Goal: Task Accomplishment & Management: Manage account settings

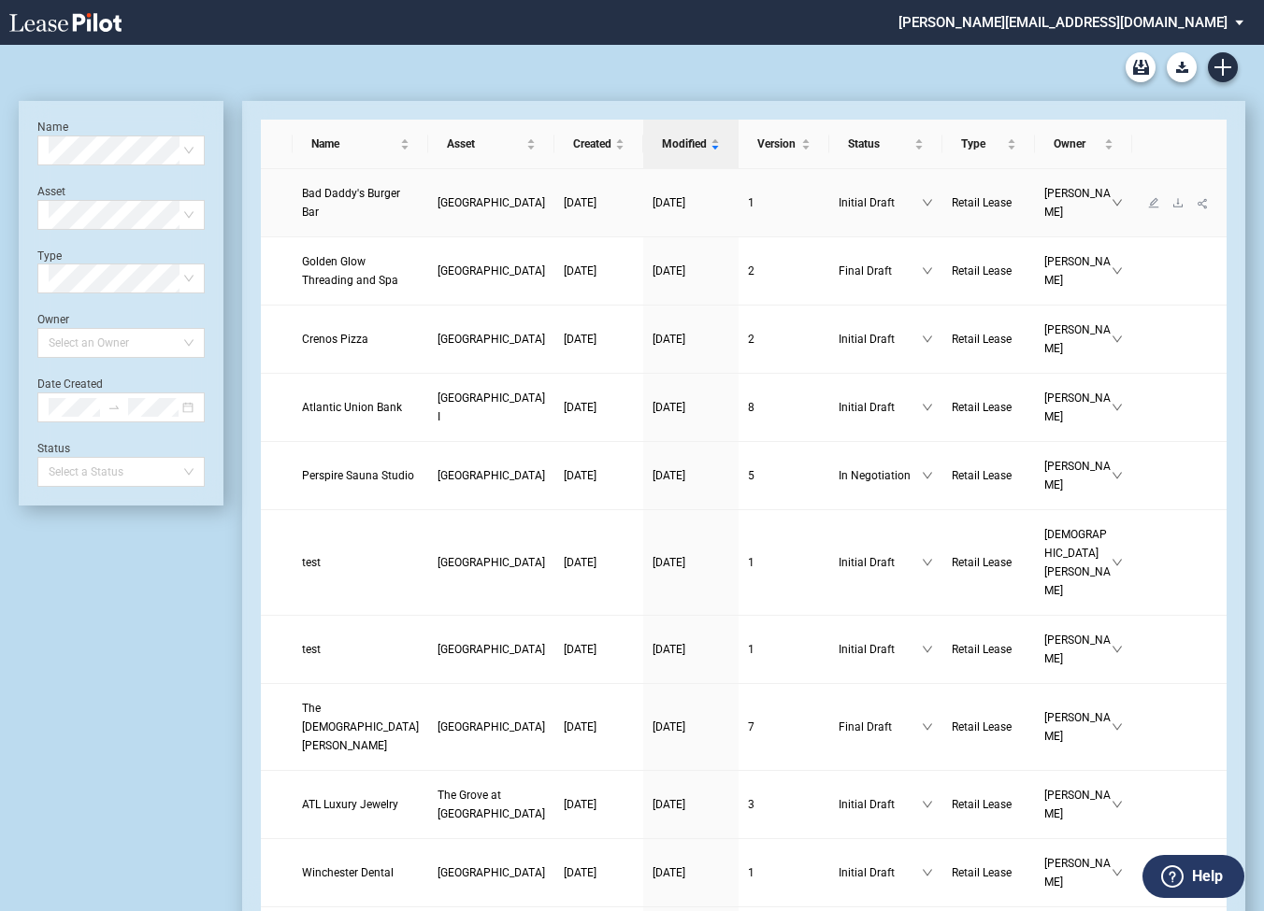
click at [318, 211] on span "Bad Daddy's Burger Bar" at bounding box center [351, 203] width 98 height 32
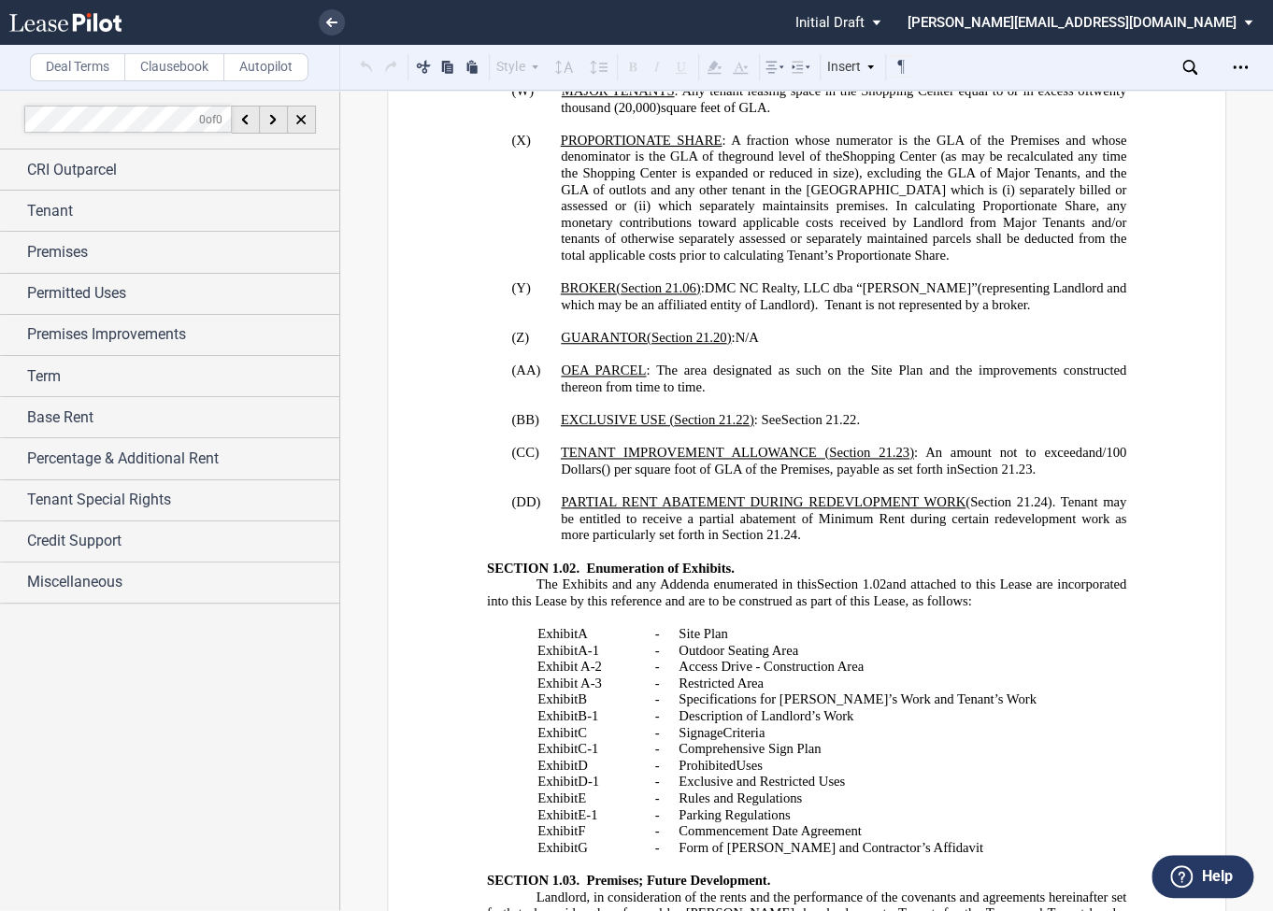
scroll to position [3323, 0]
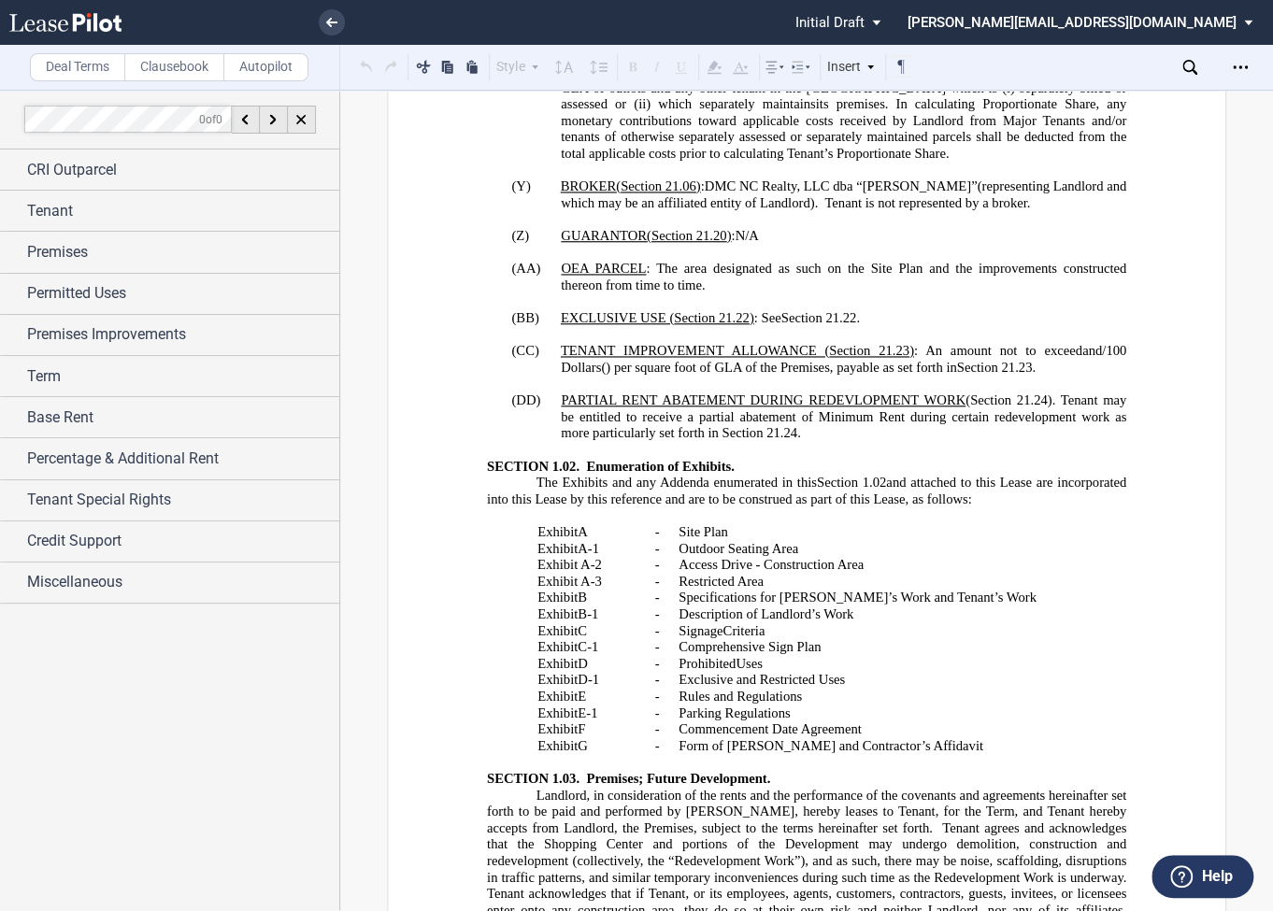
click at [848, 409] on span "PARTIAL RENT ABATEMENT DURING REDEVLOPMENT WORK" at bounding box center [763, 401] width 405 height 16
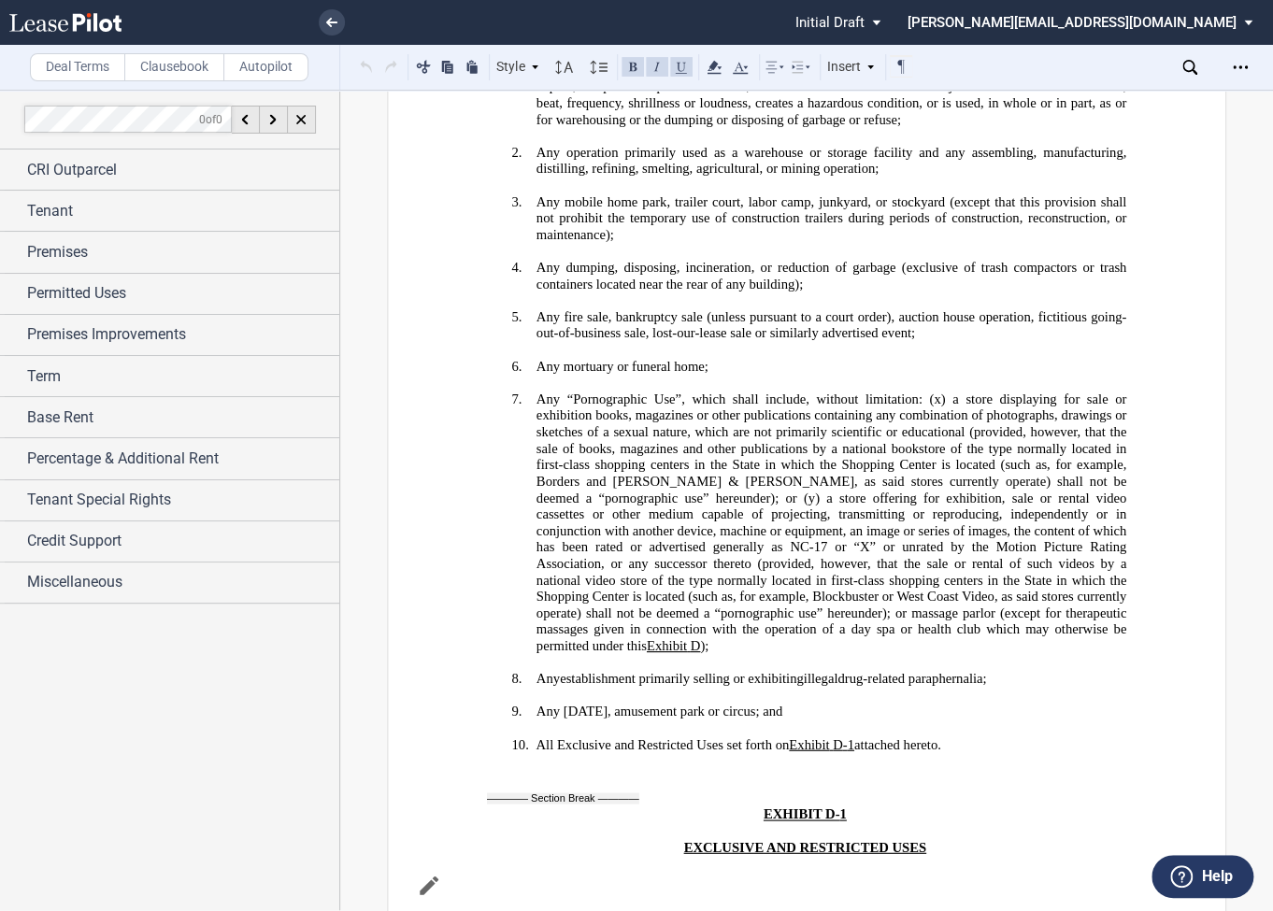
scroll to position [42924, 0]
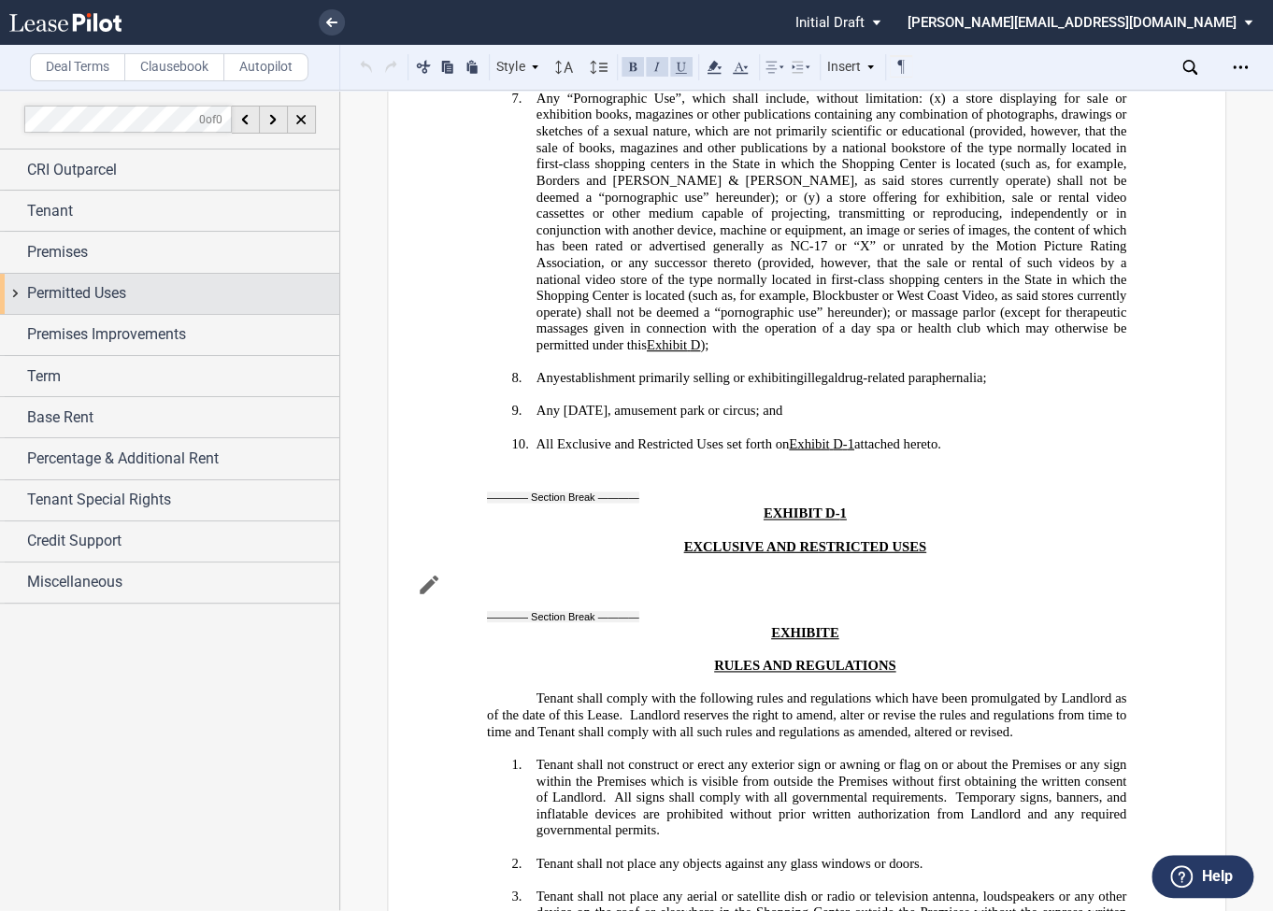
click at [18, 294] on div "Permitted Uses" at bounding box center [169, 294] width 339 height 40
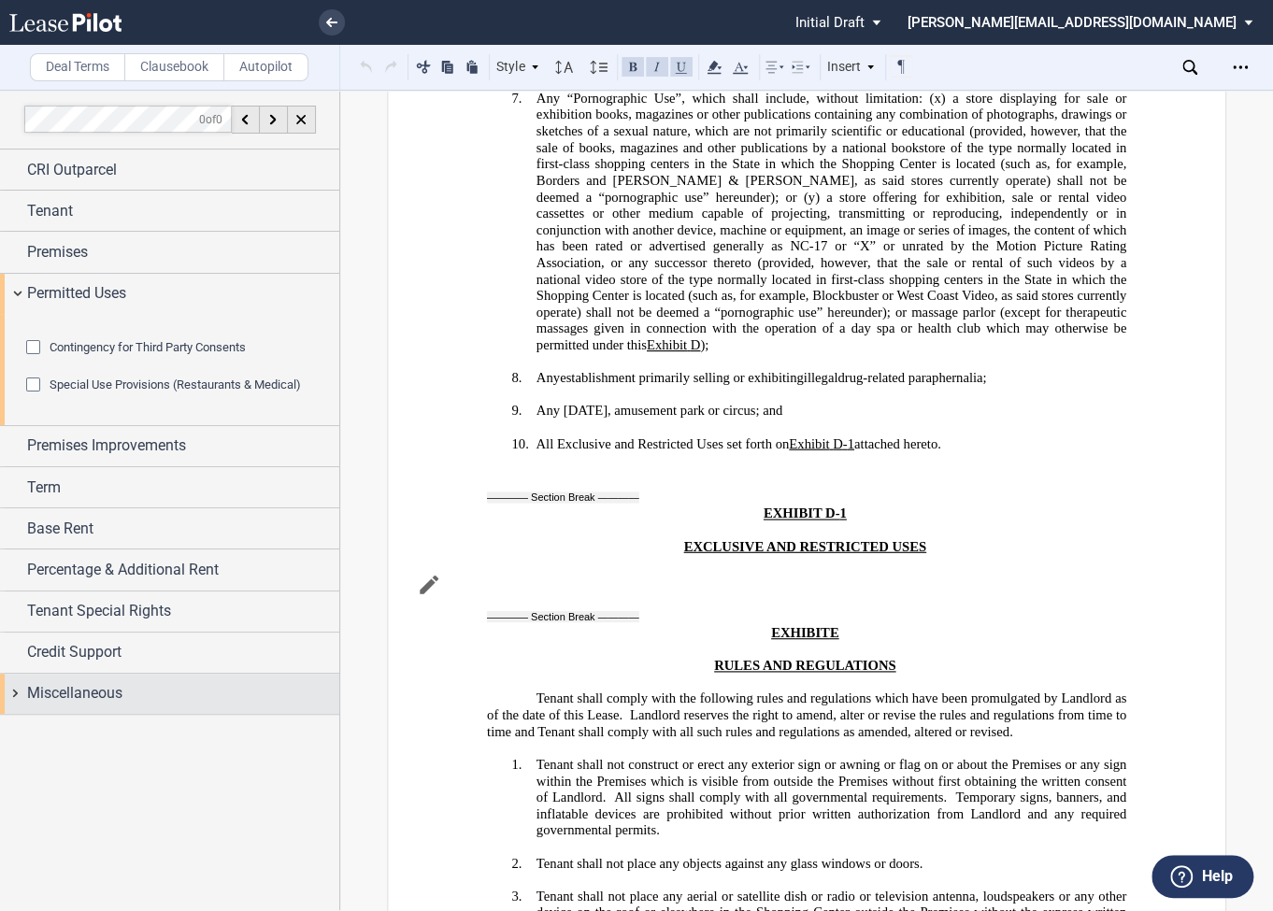
click at [9, 714] on div "Miscellaneous" at bounding box center [169, 694] width 339 height 40
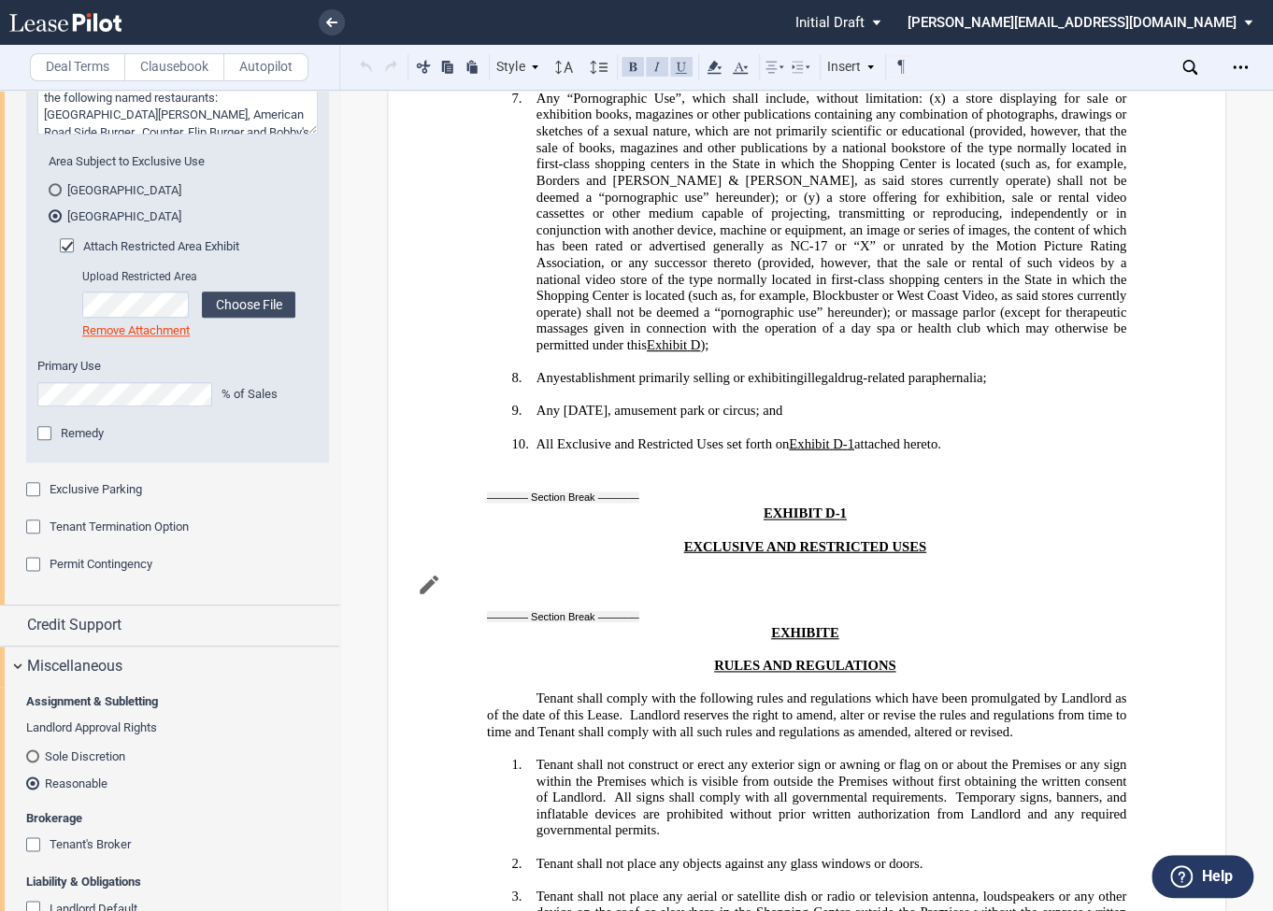
scroll to position [0, 0]
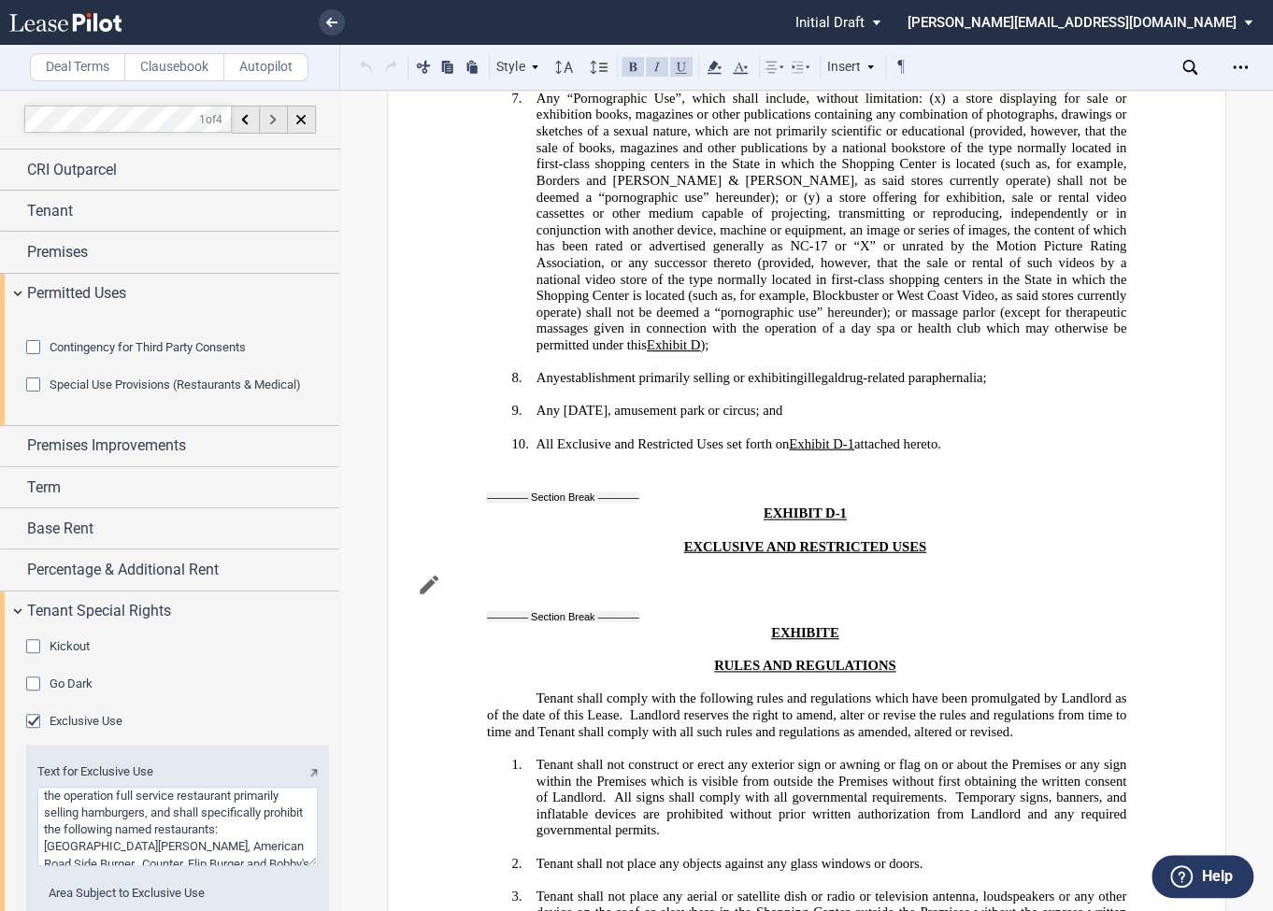
click at [271, 121] on icon at bounding box center [273, 119] width 7 height 10
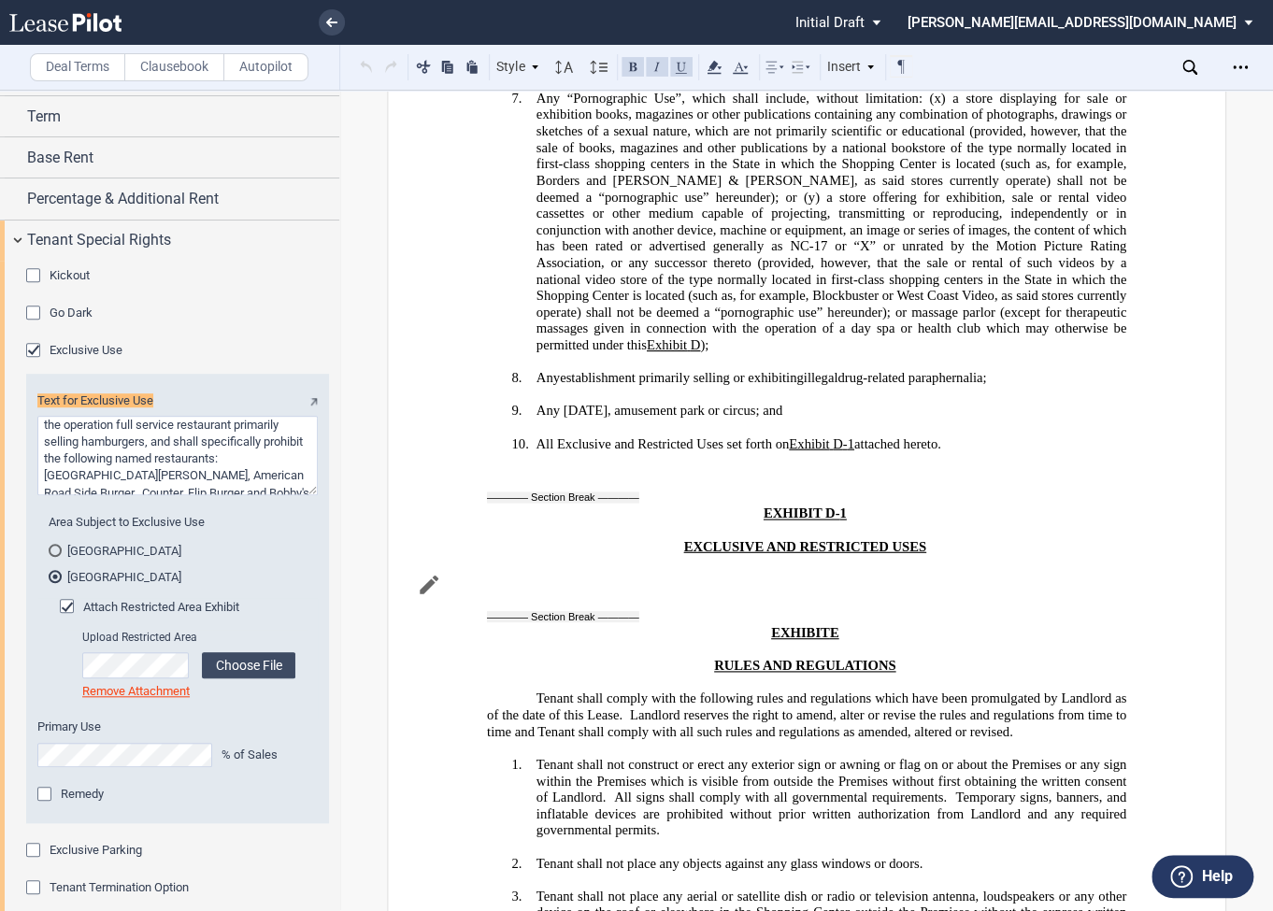
scroll to position [372, 0]
click at [271, 20] on span "Special Use Provisions (Restaurants & Medical)" at bounding box center [175, 13] width 251 height 14
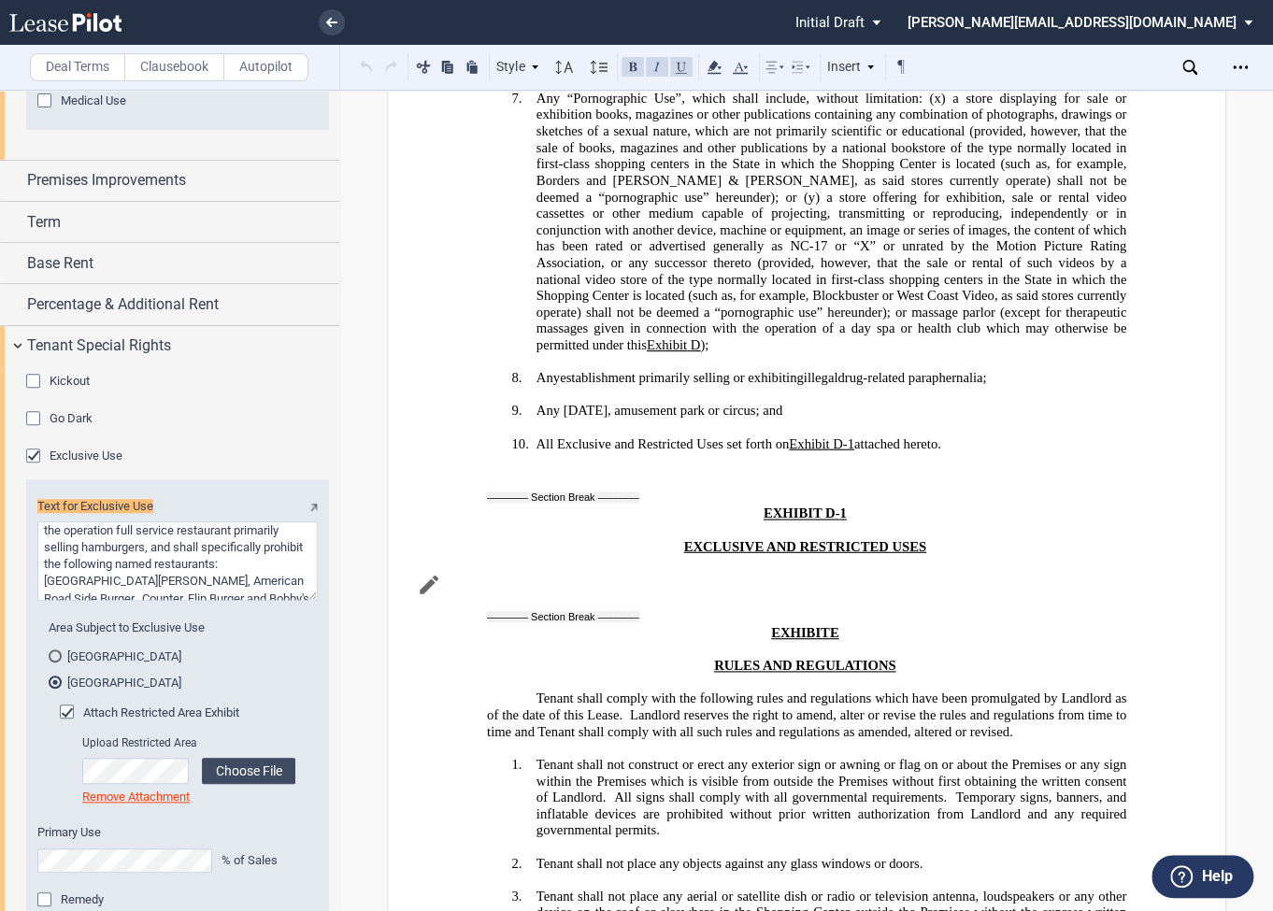
click at [271, 20] on span "Special Use Provisions (Restaurants & Medical)" at bounding box center [175, 13] width 251 height 14
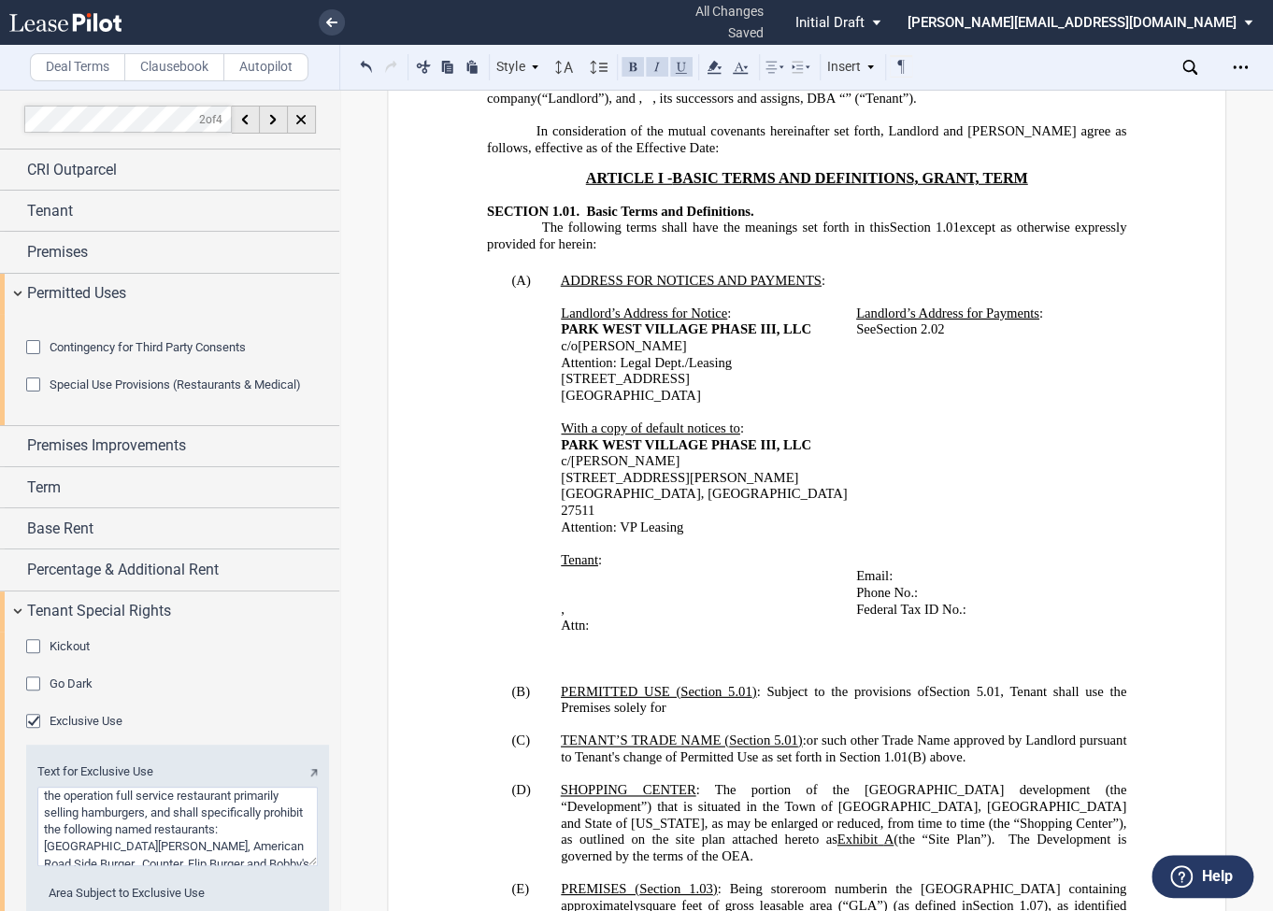
scroll to position [927, 0]
click at [697, 634] on p "Attn: ﻿ ﻿" at bounding box center [686, 625] width 251 height 17
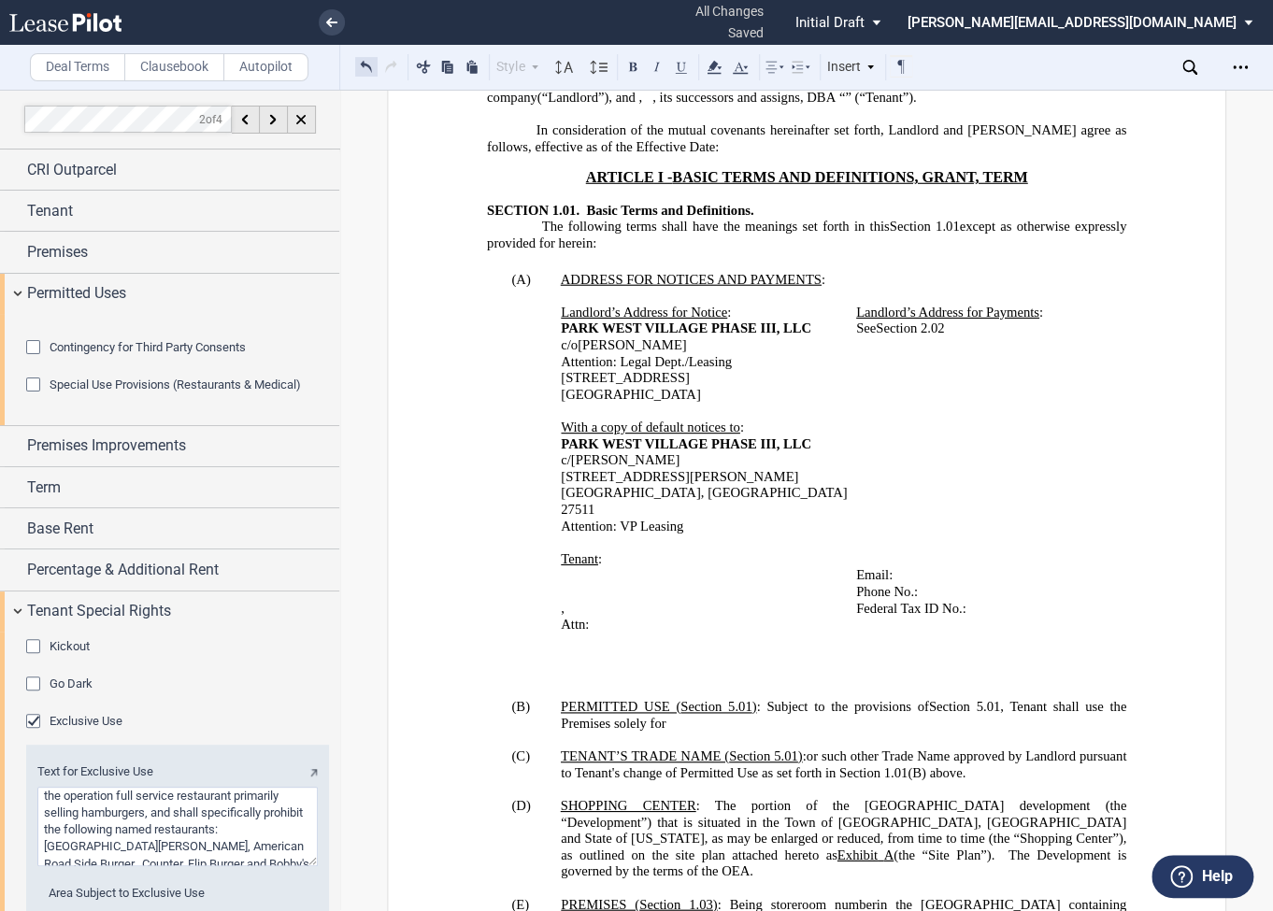
click at [364, 67] on button at bounding box center [366, 66] width 22 height 22
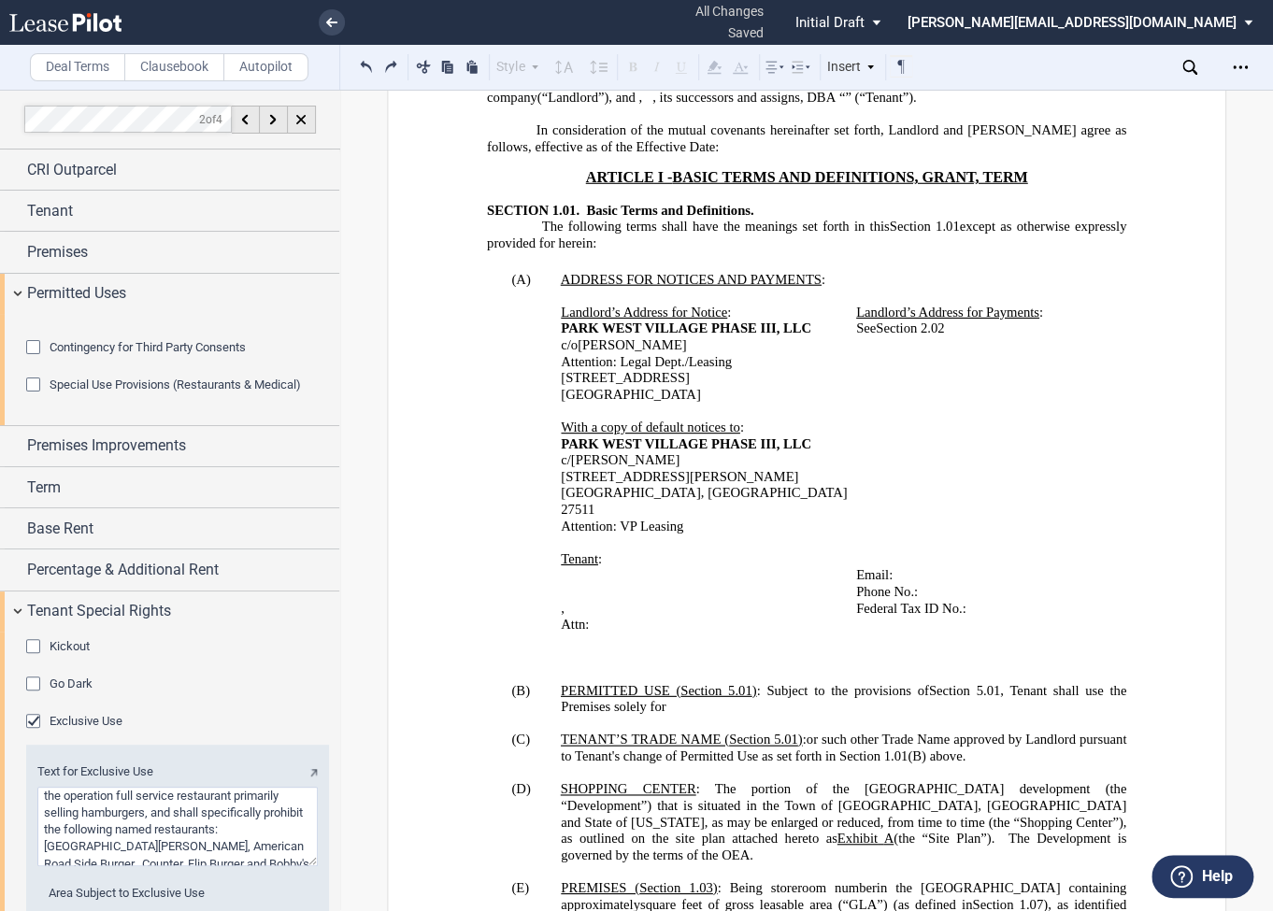
scroll to position [897, 0]
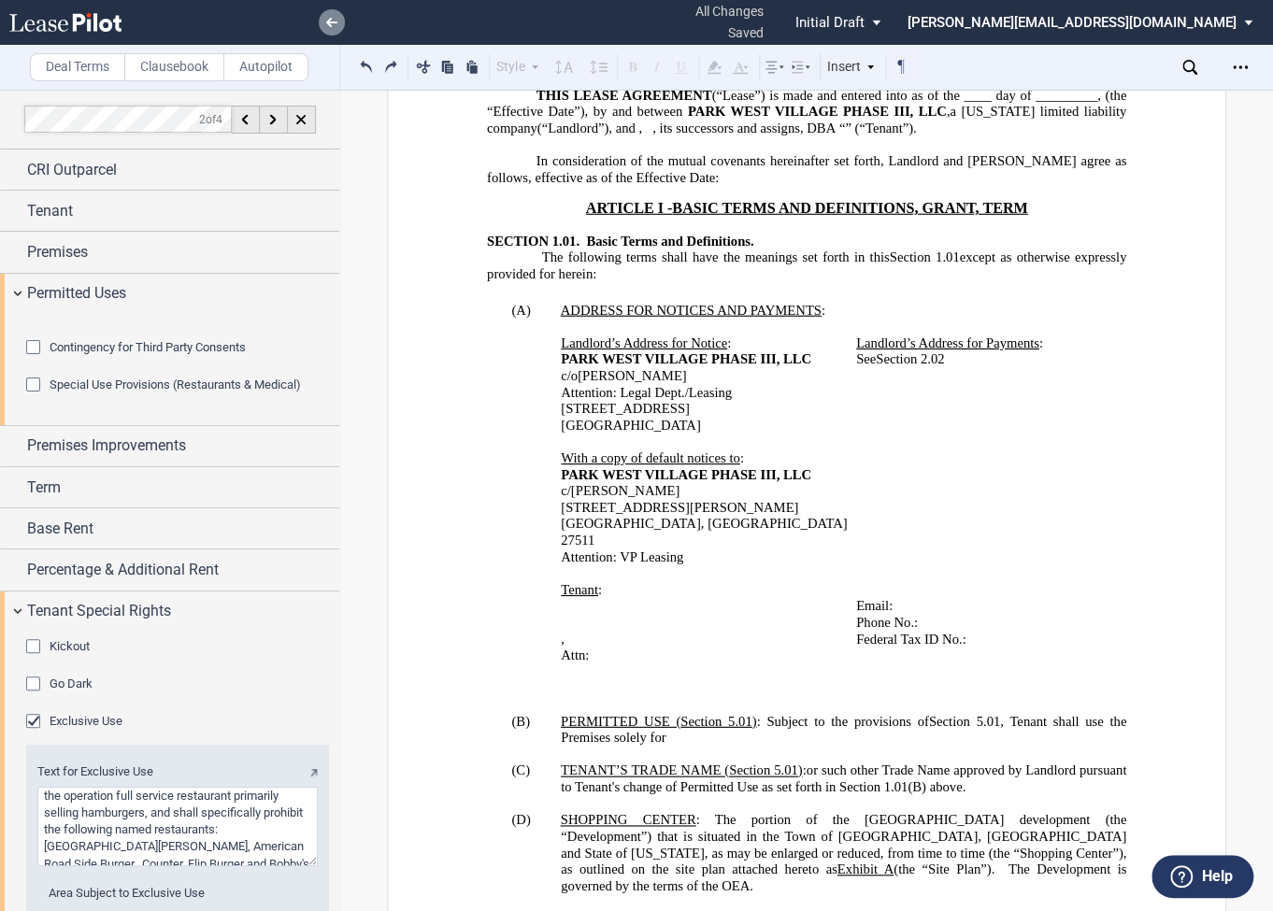
click at [332, 22] on use at bounding box center [331, 22] width 11 height 9
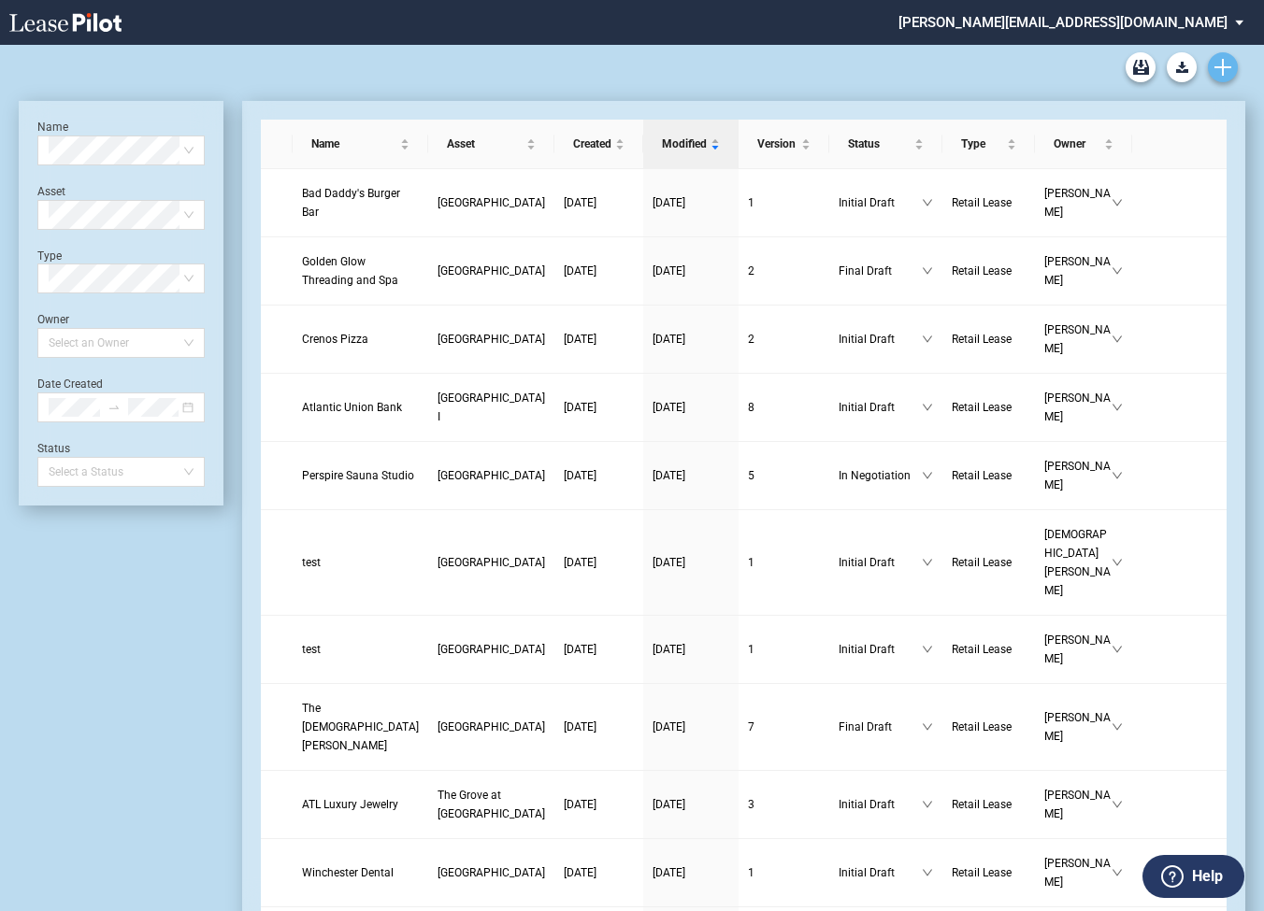
click at [1232, 64] on link "Create new document" at bounding box center [1223, 67] width 30 height 30
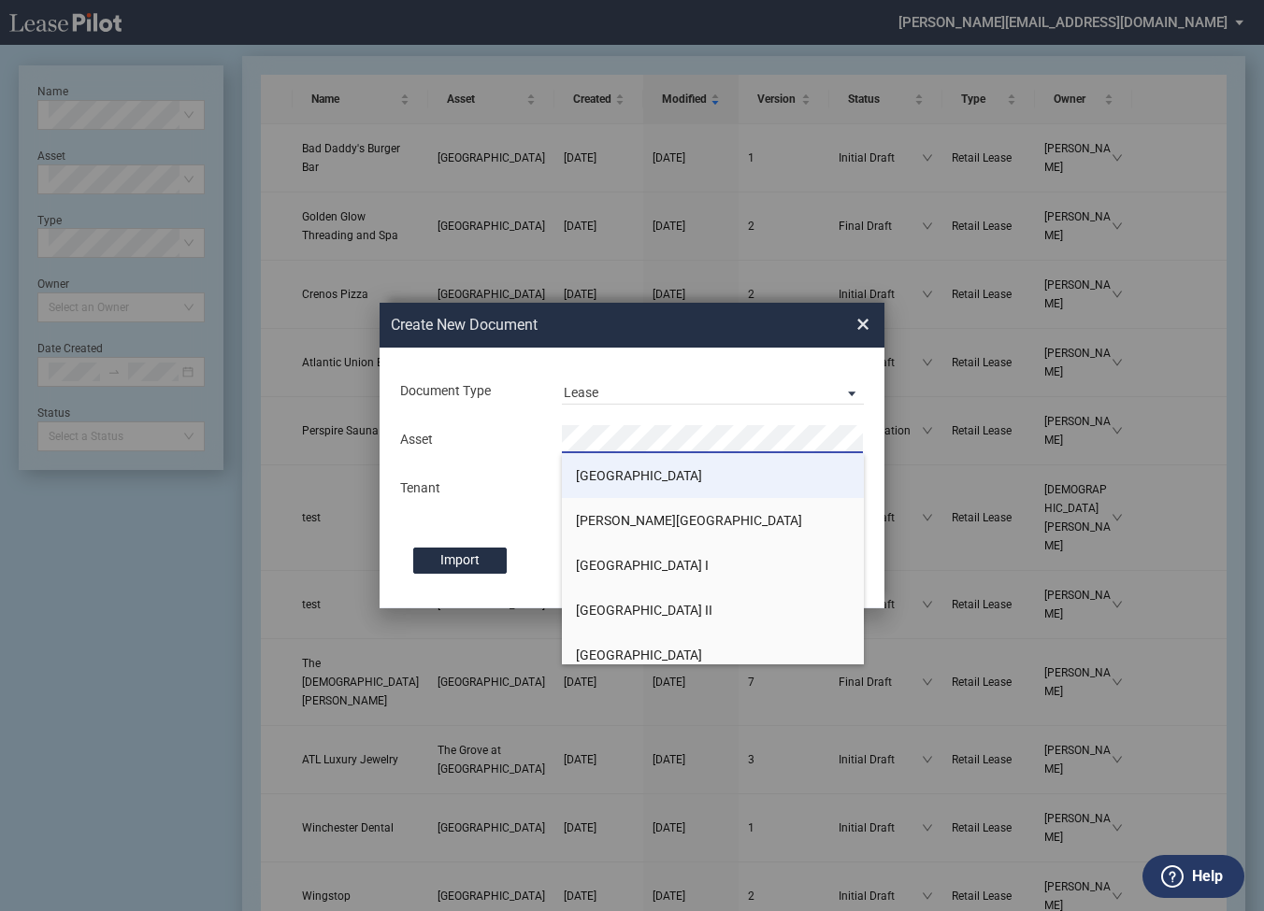
click at [606, 479] on span "[GEOGRAPHIC_DATA]" at bounding box center [639, 475] width 126 height 15
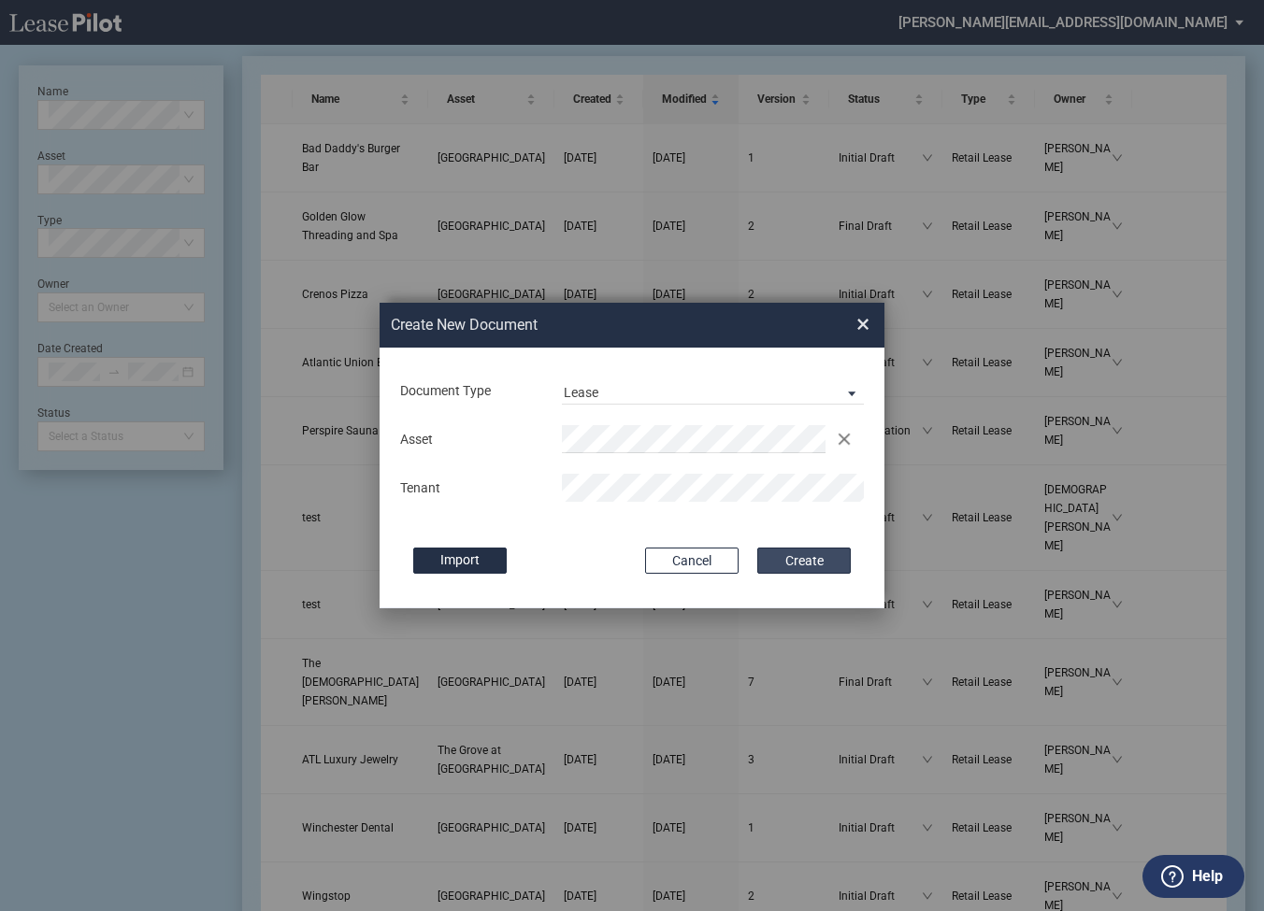
click at [819, 559] on button "Create" at bounding box center [803, 561] width 93 height 26
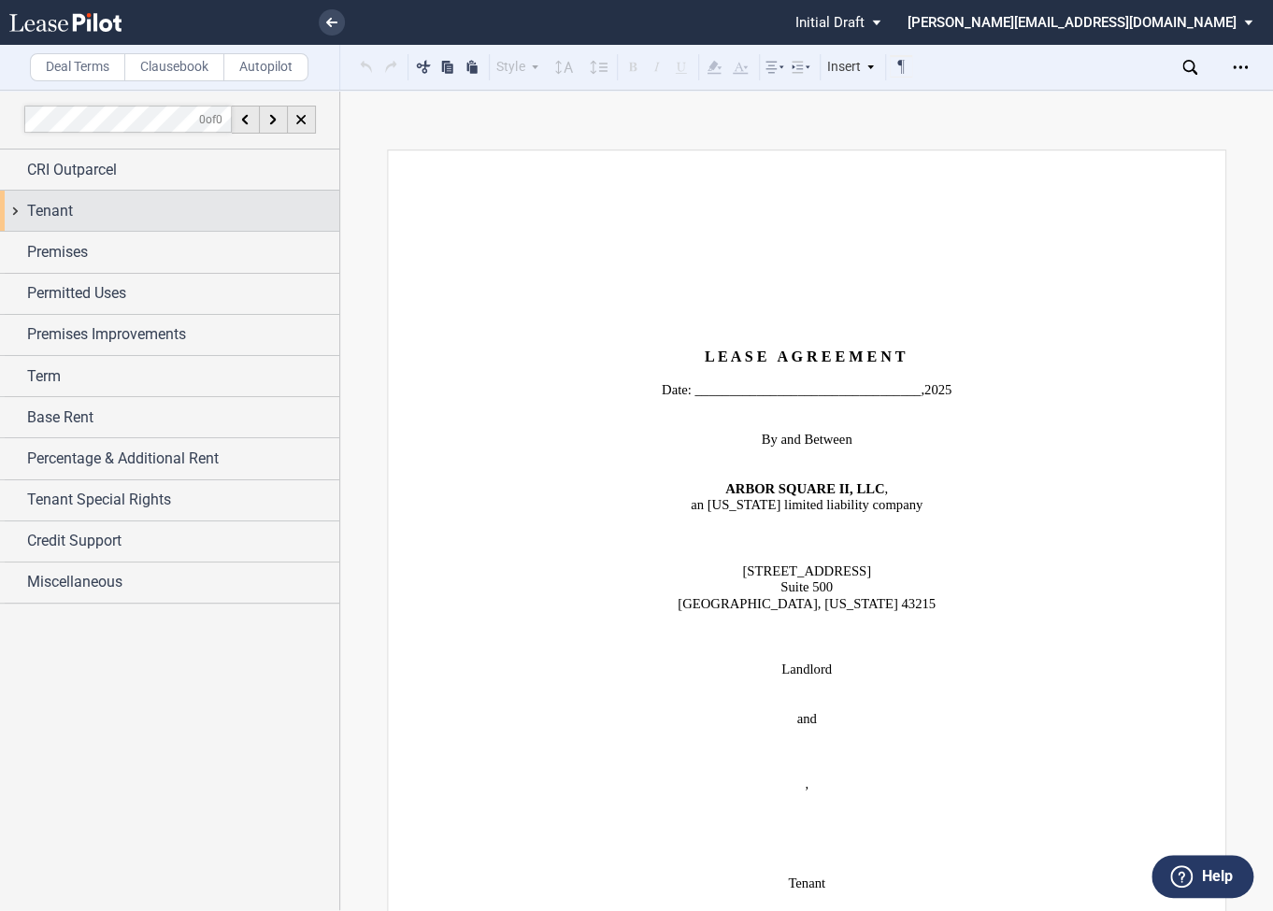
click at [19, 208] on div "Tenant" at bounding box center [169, 211] width 339 height 40
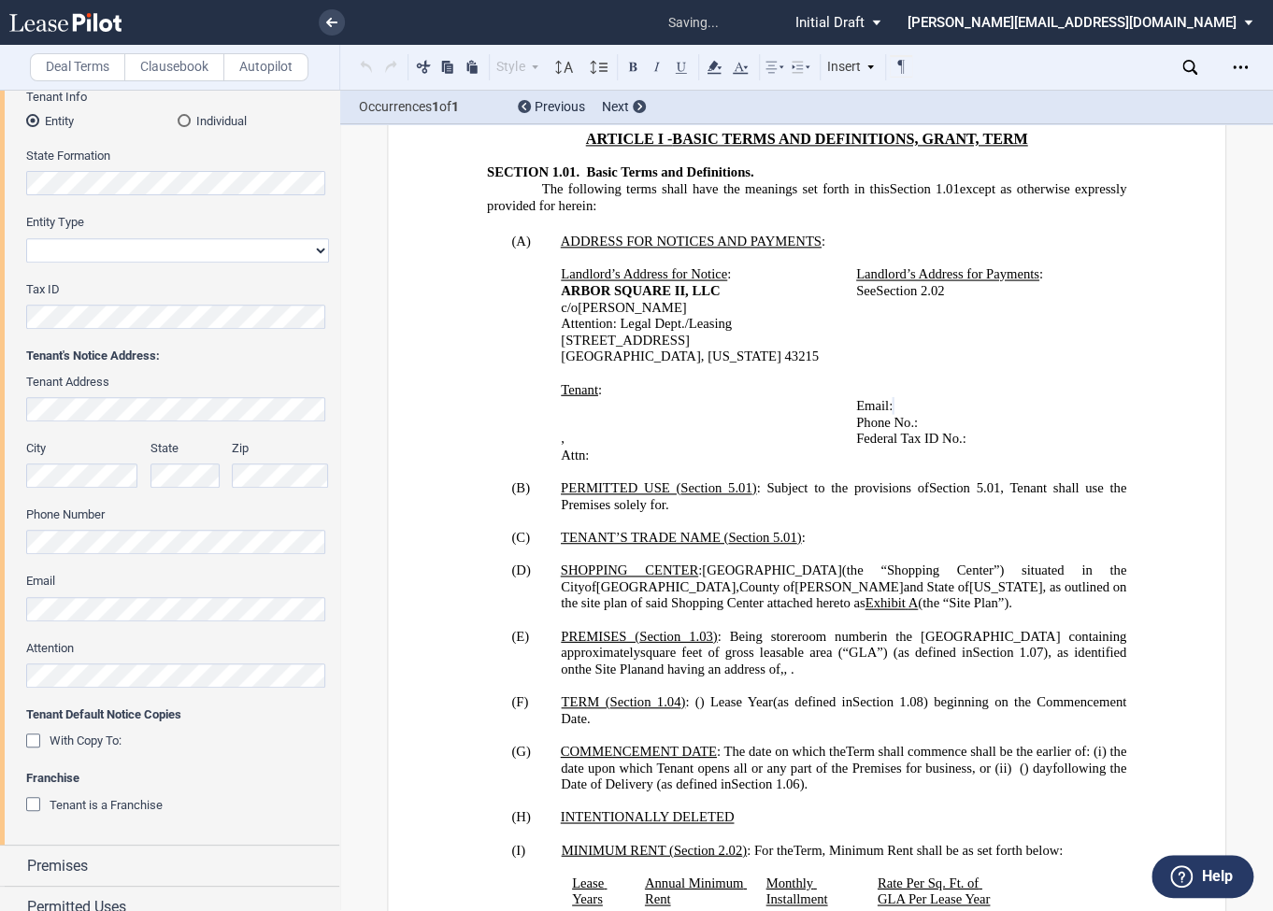
scroll to position [348, 0]
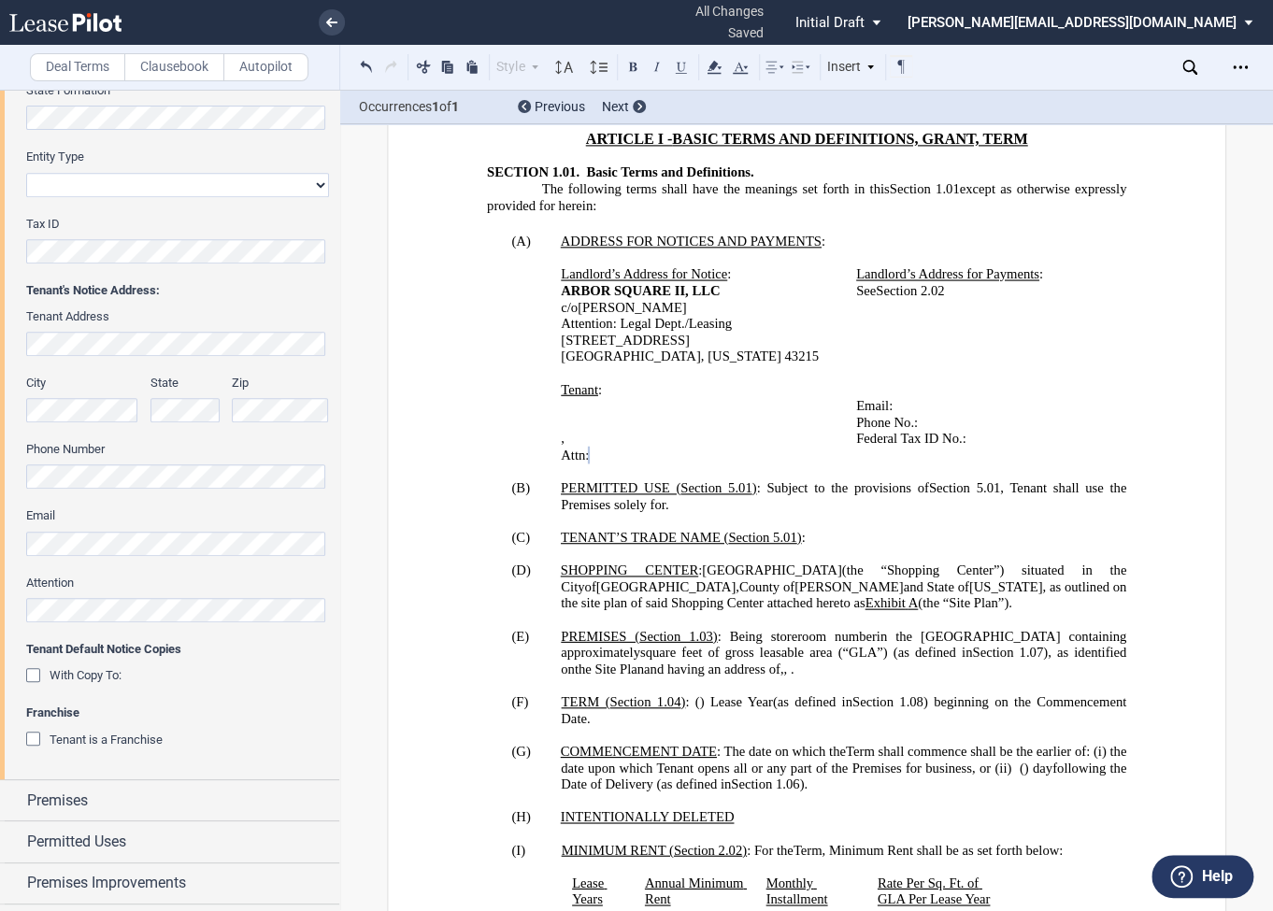
click at [633, 464] on p "Attn: ﻿ ﻿" at bounding box center [686, 455] width 251 height 17
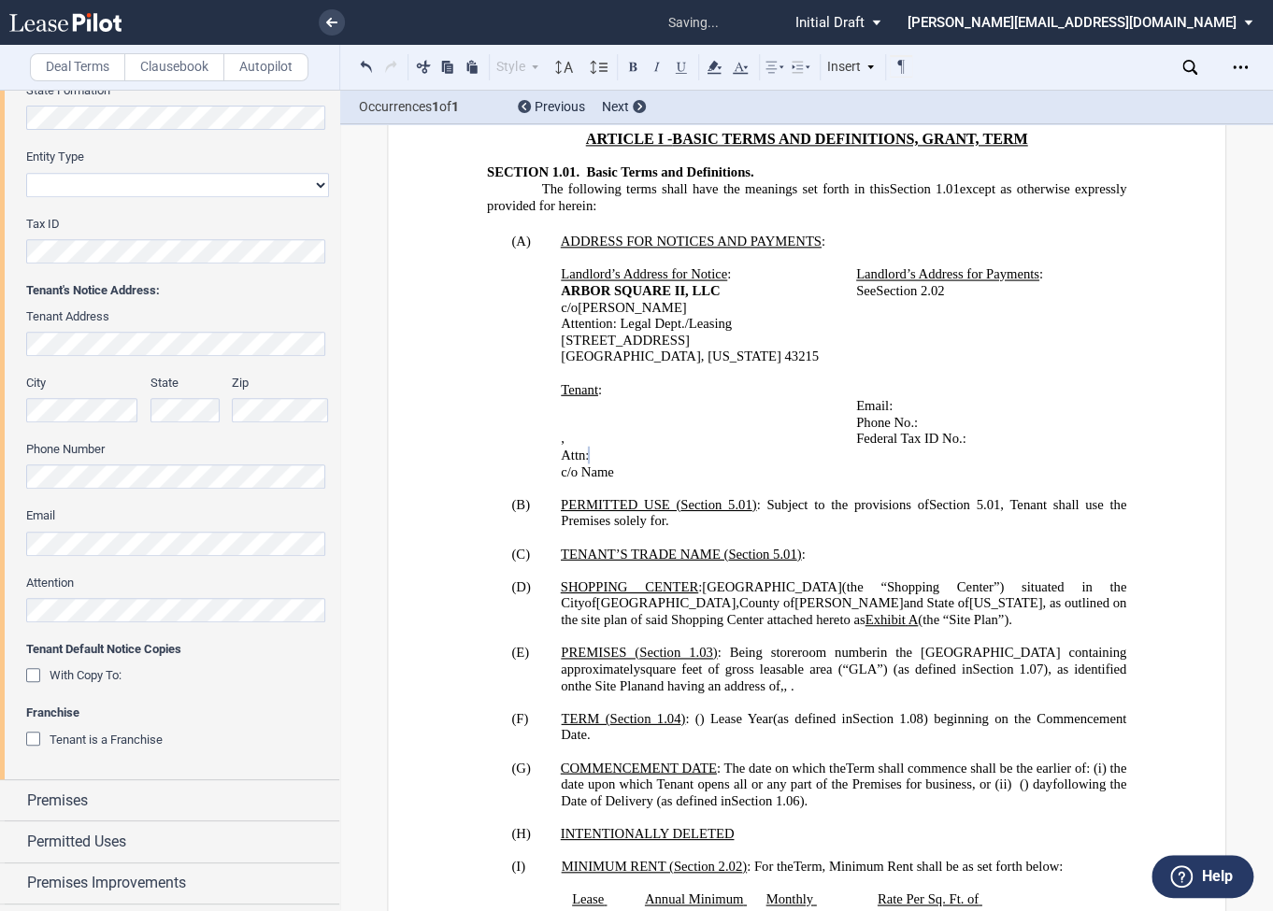
click at [664, 448] on p "﻿ ﻿ , ﻿ ﻿ ﻿ ﻿" at bounding box center [686, 439] width 251 height 17
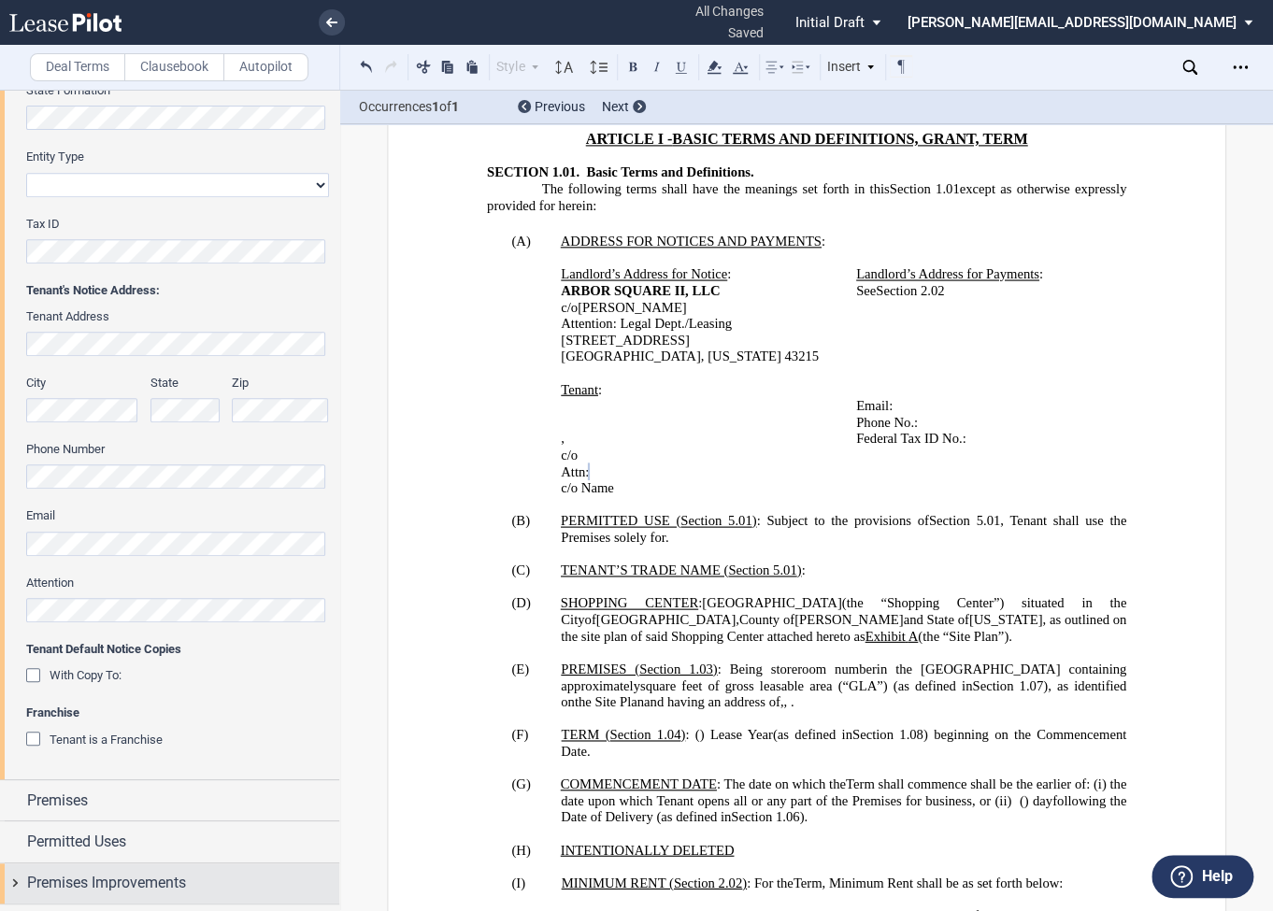
scroll to position [587, 0]
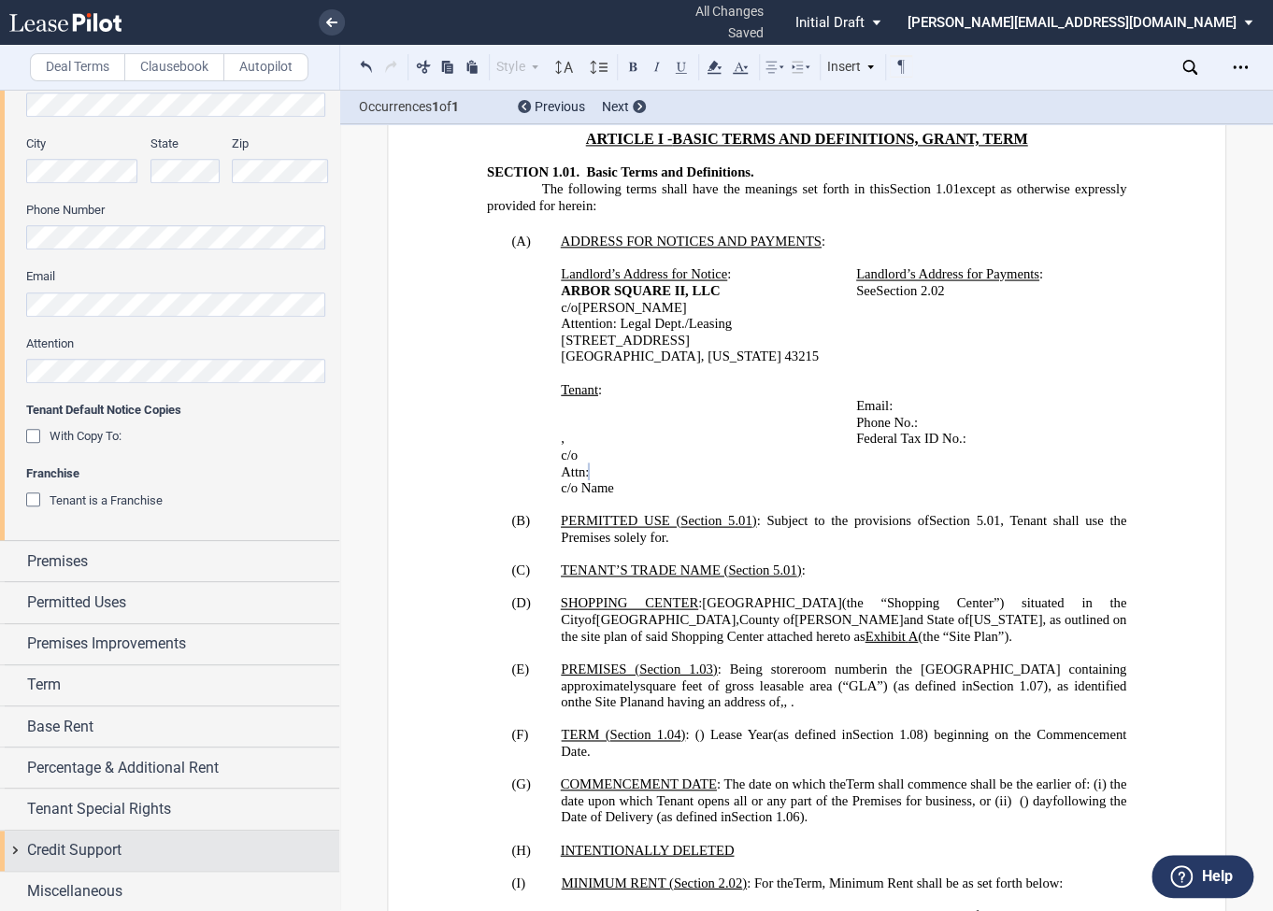
click at [12, 855] on div "Credit Support" at bounding box center [169, 851] width 339 height 40
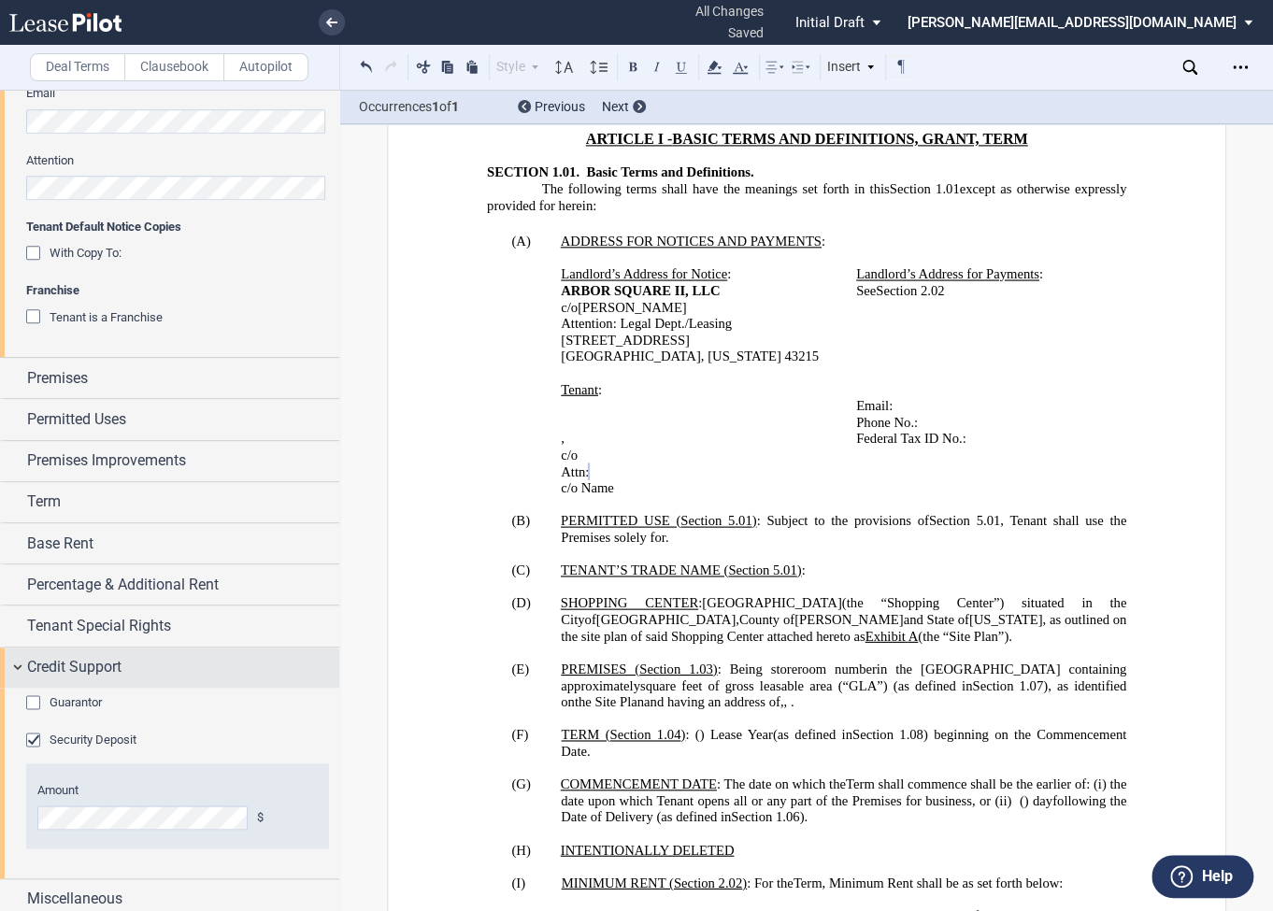
scroll to position [778, 0]
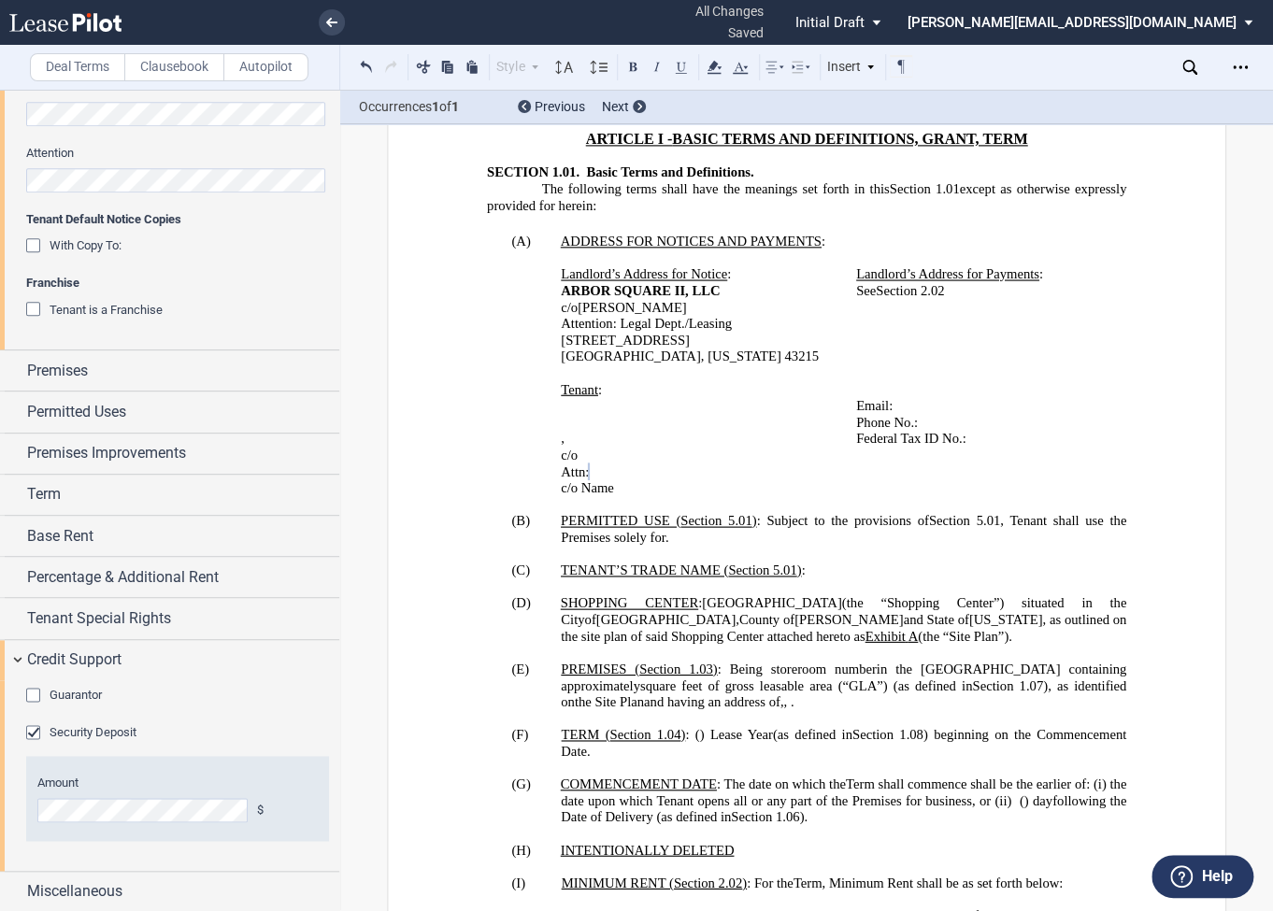
click at [31, 696] on div "Guarantor" at bounding box center [35, 697] width 19 height 19
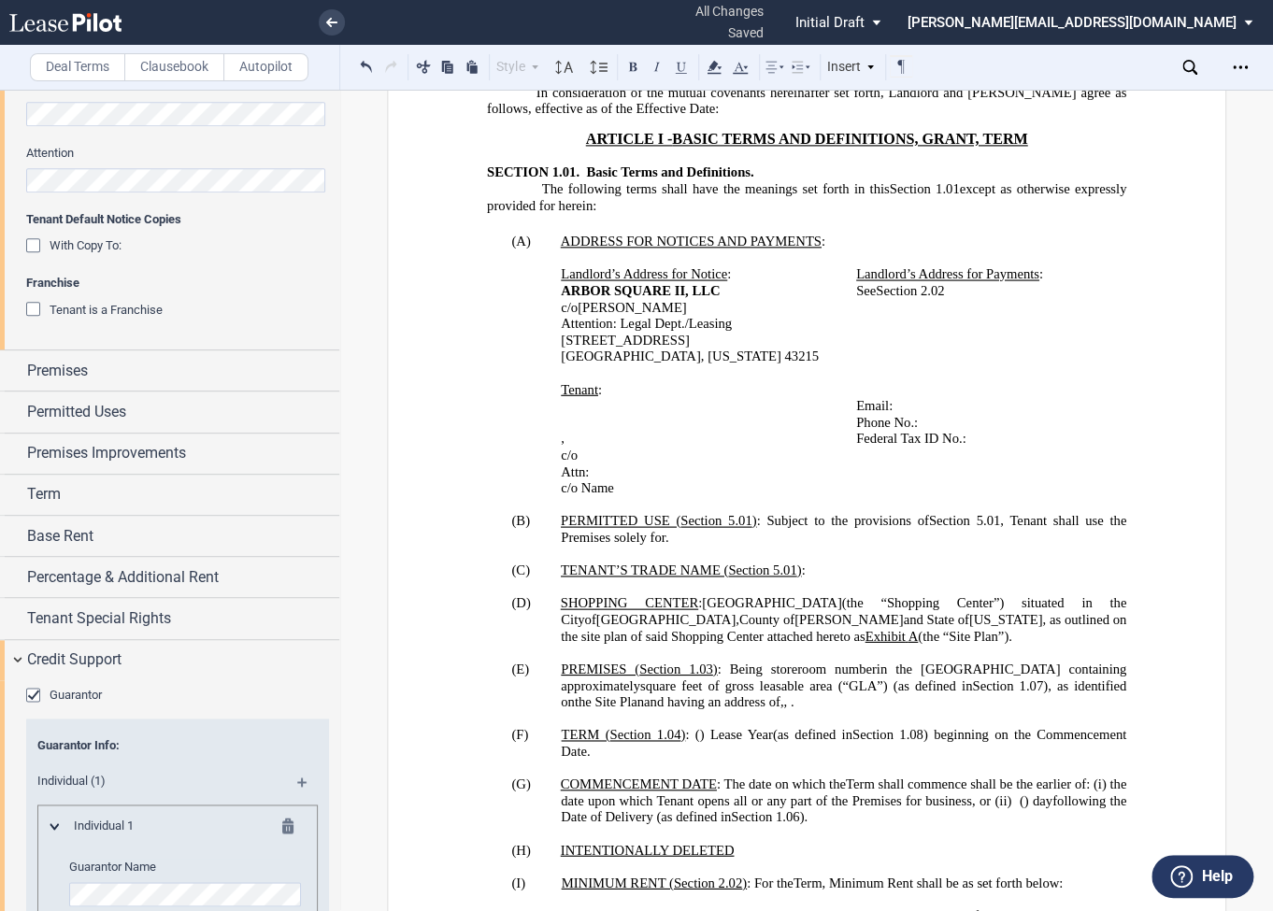
scroll to position [1339, 0]
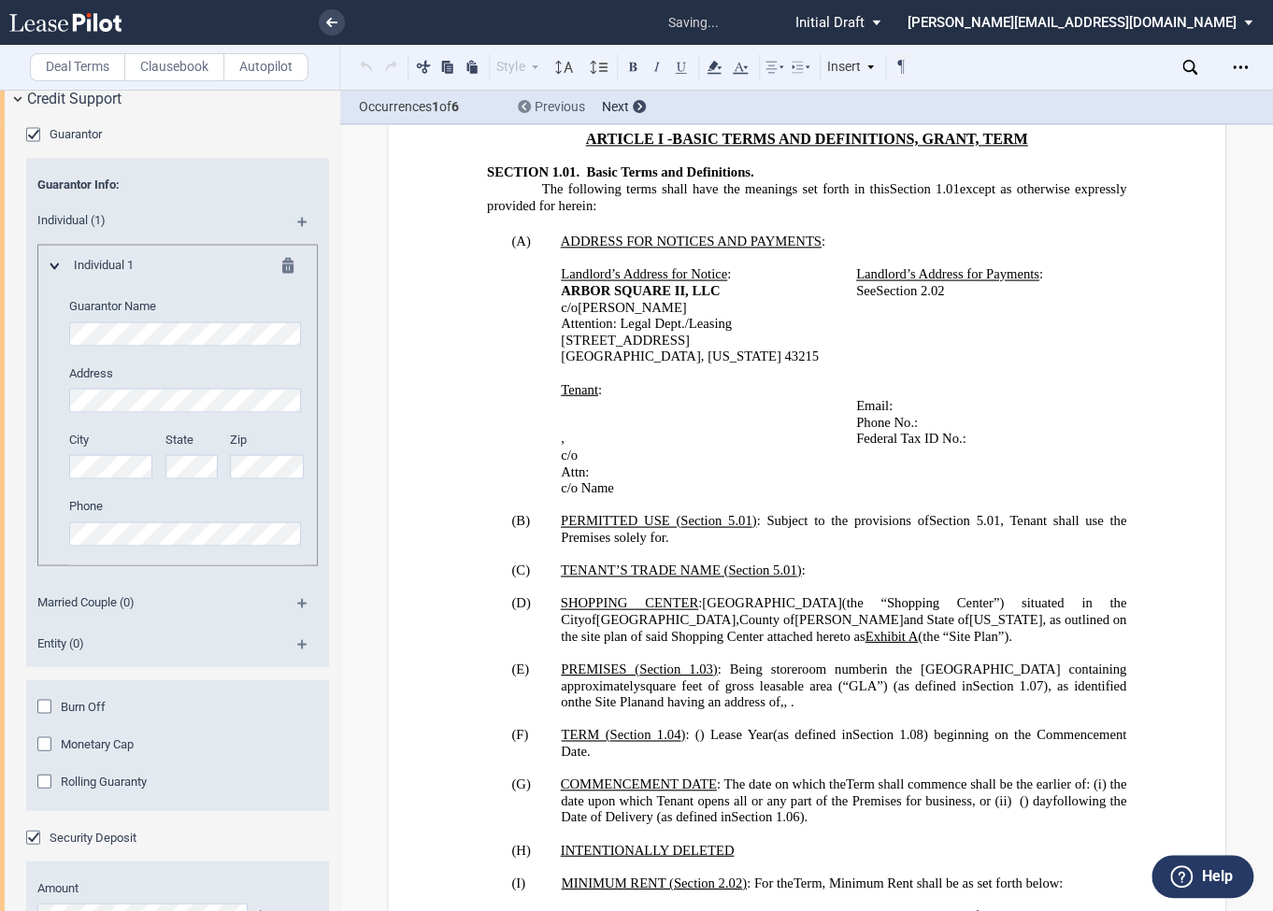
click at [526, 108] on div at bounding box center [524, 106] width 13 height 13
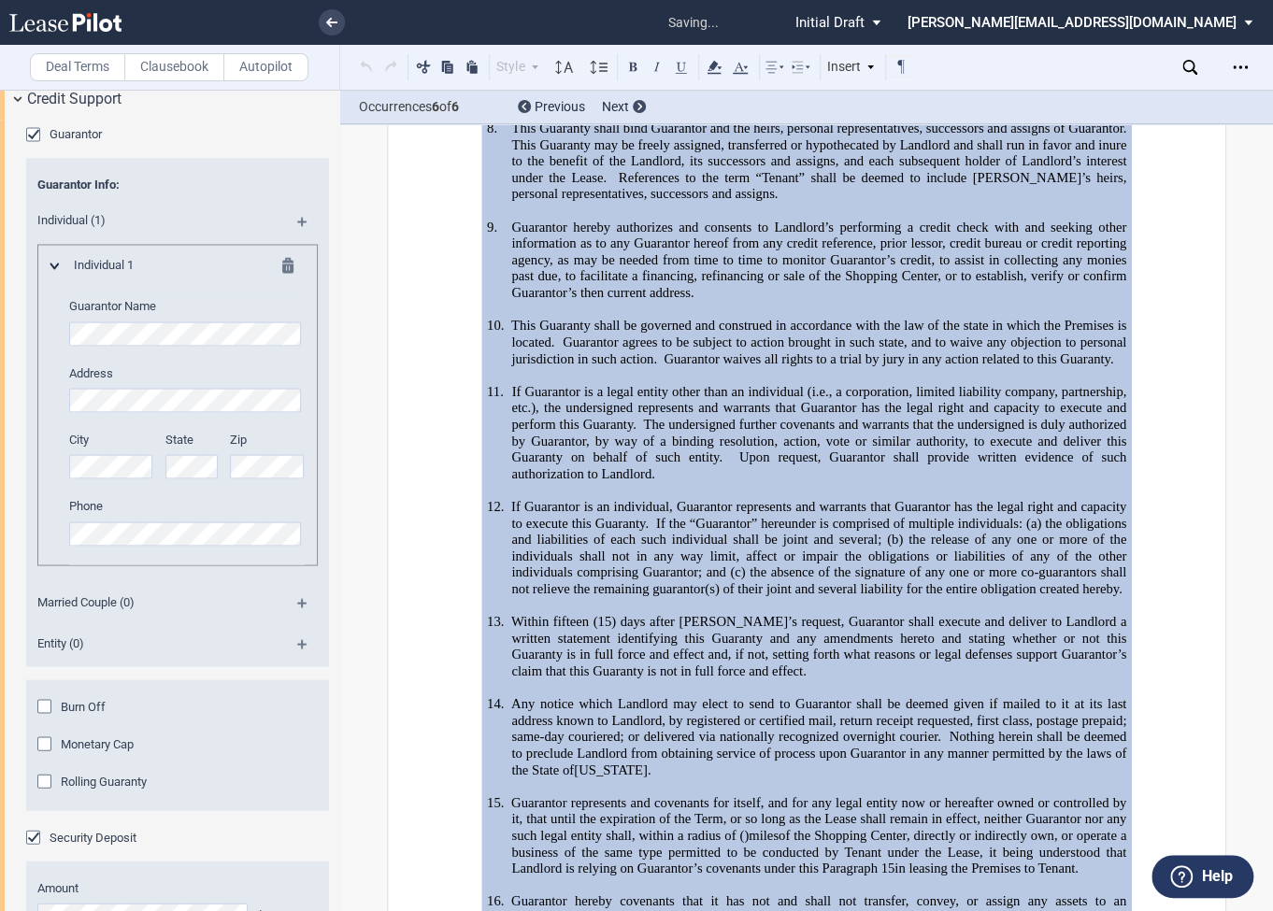
scroll to position [42787, 0]
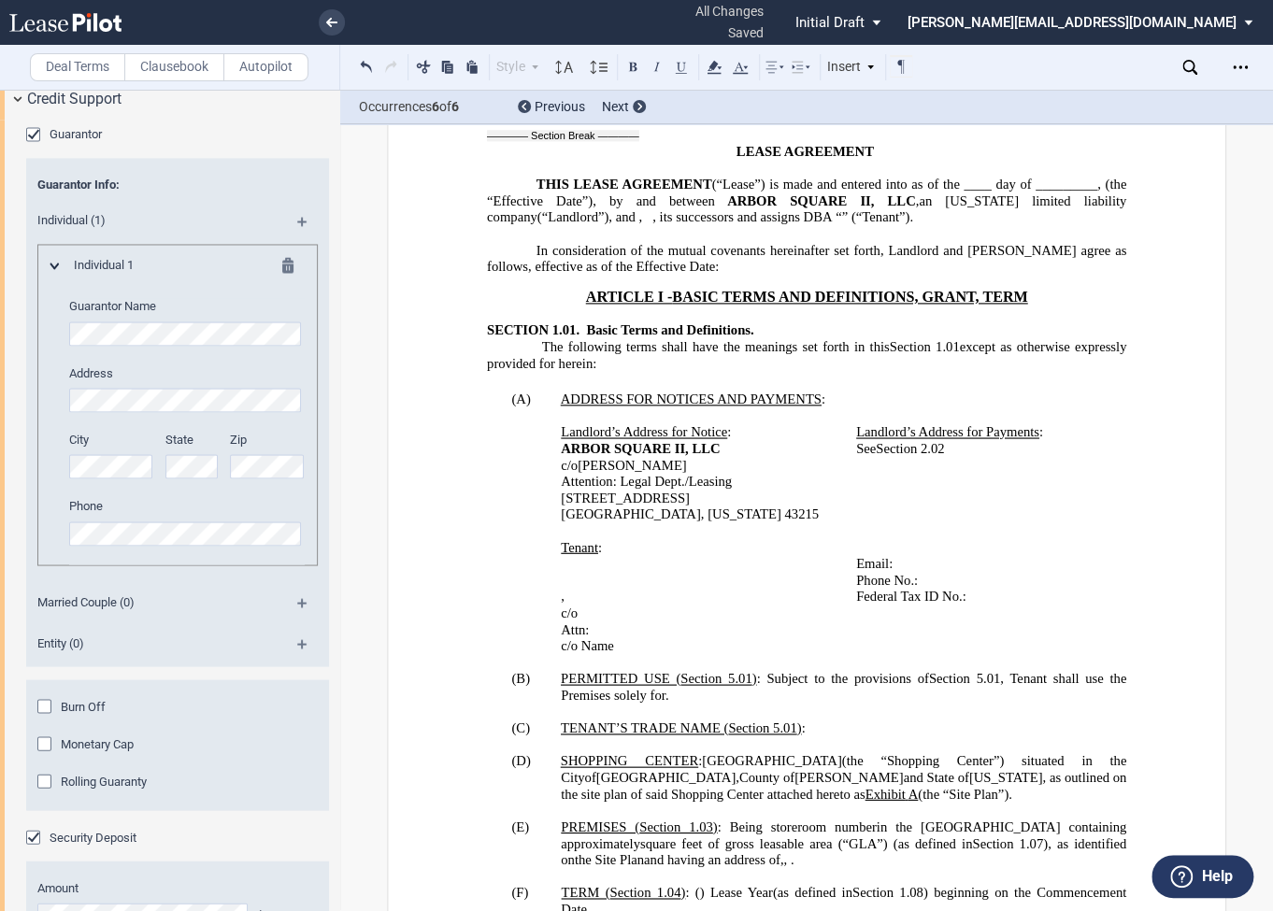
scroll to position [915, 0]
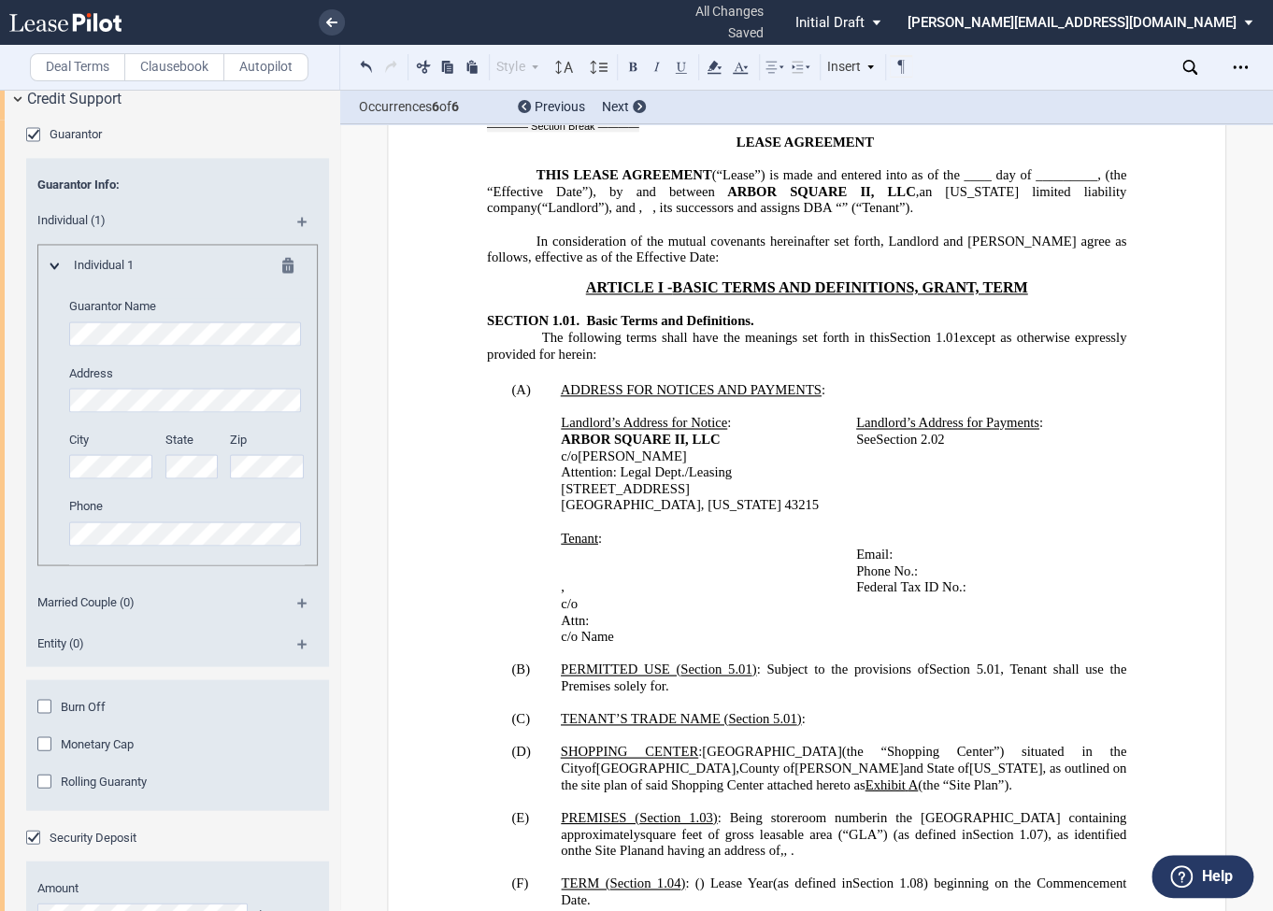
click at [604, 612] on p "﻿c/o" at bounding box center [708, 604] width 295 height 17
click at [331, 26] on icon at bounding box center [331, 22] width 11 height 9
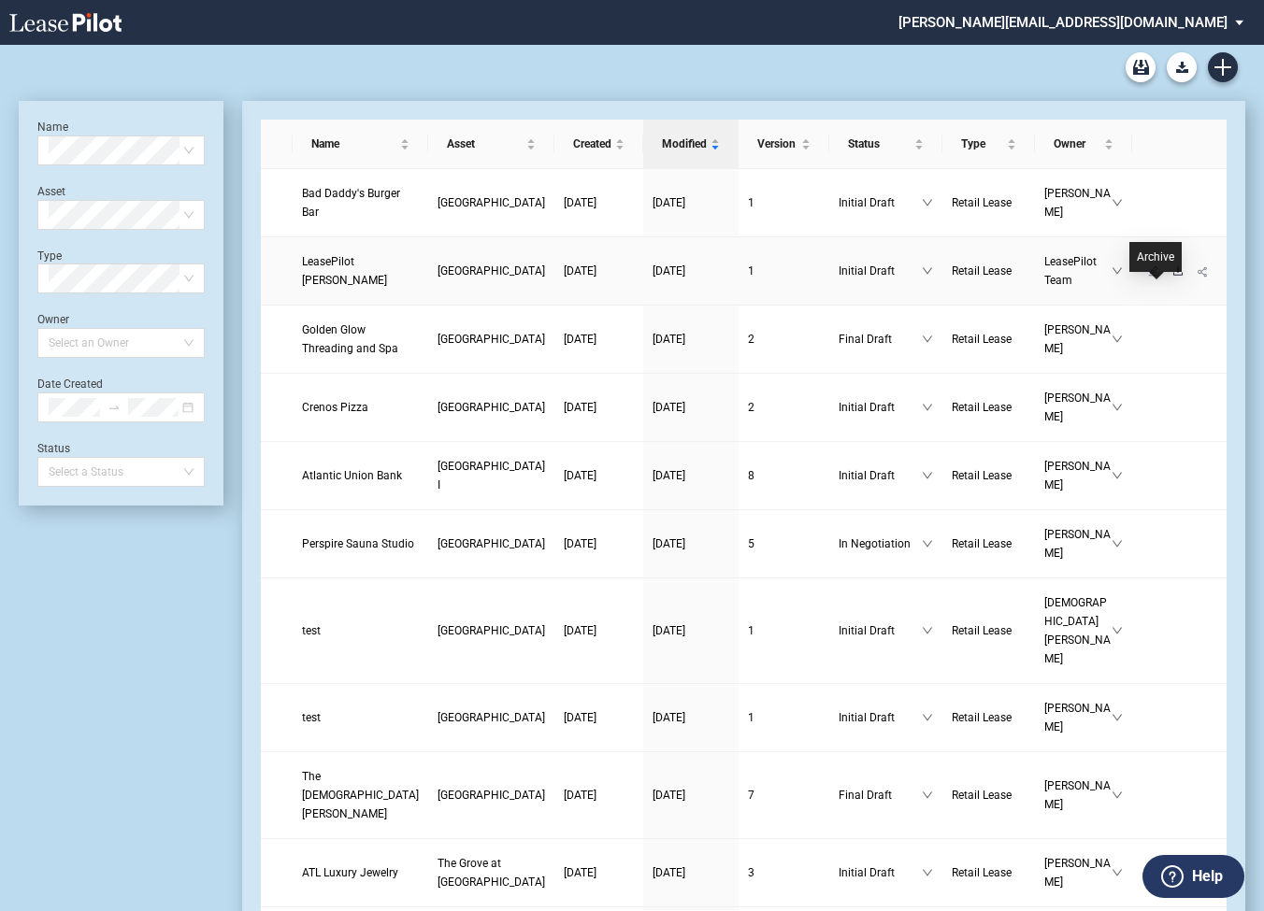
click at [1173, 275] on icon "download" at bounding box center [1177, 270] width 9 height 8
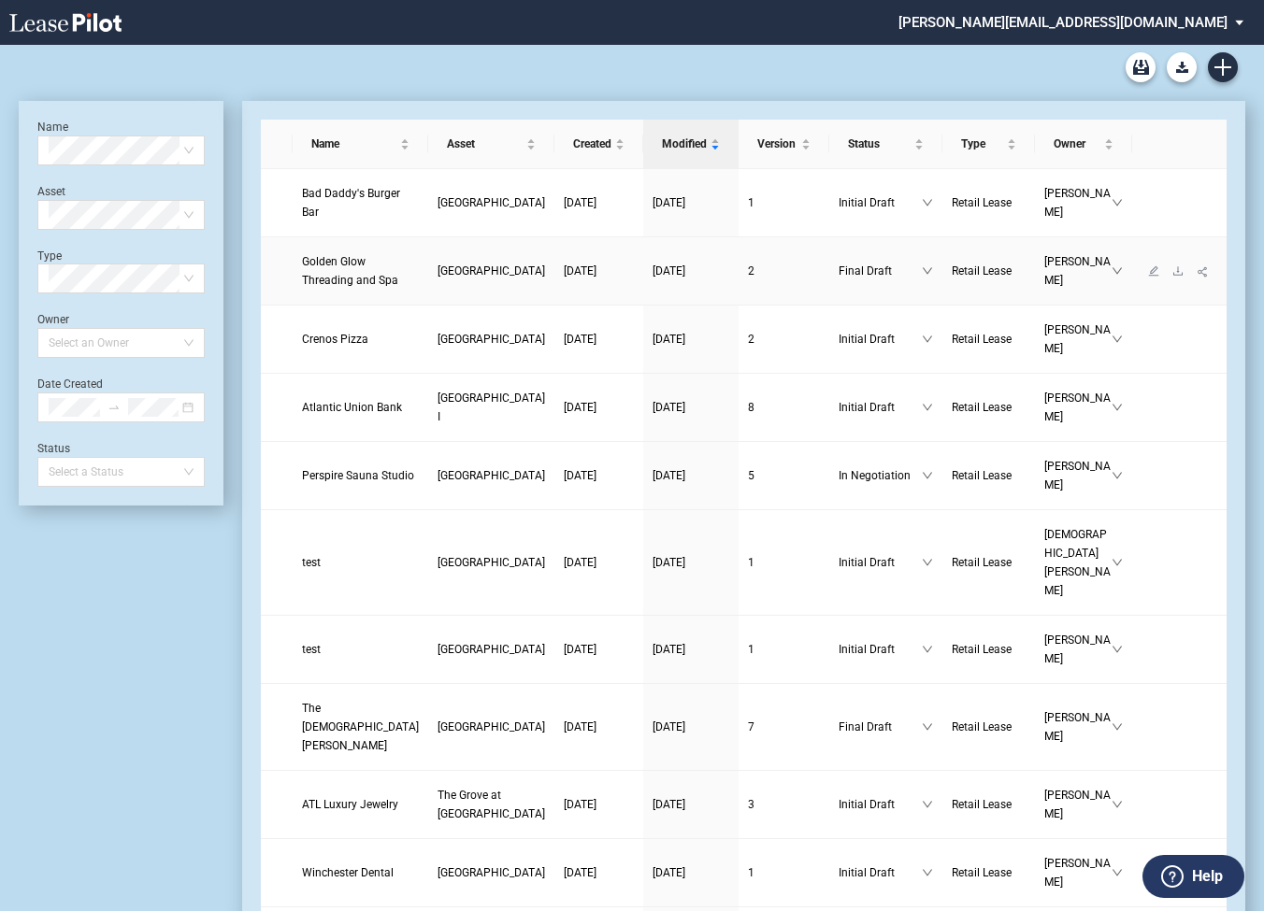
click at [323, 277] on span "Golden Glow Threading and Spa" at bounding box center [350, 271] width 96 height 32
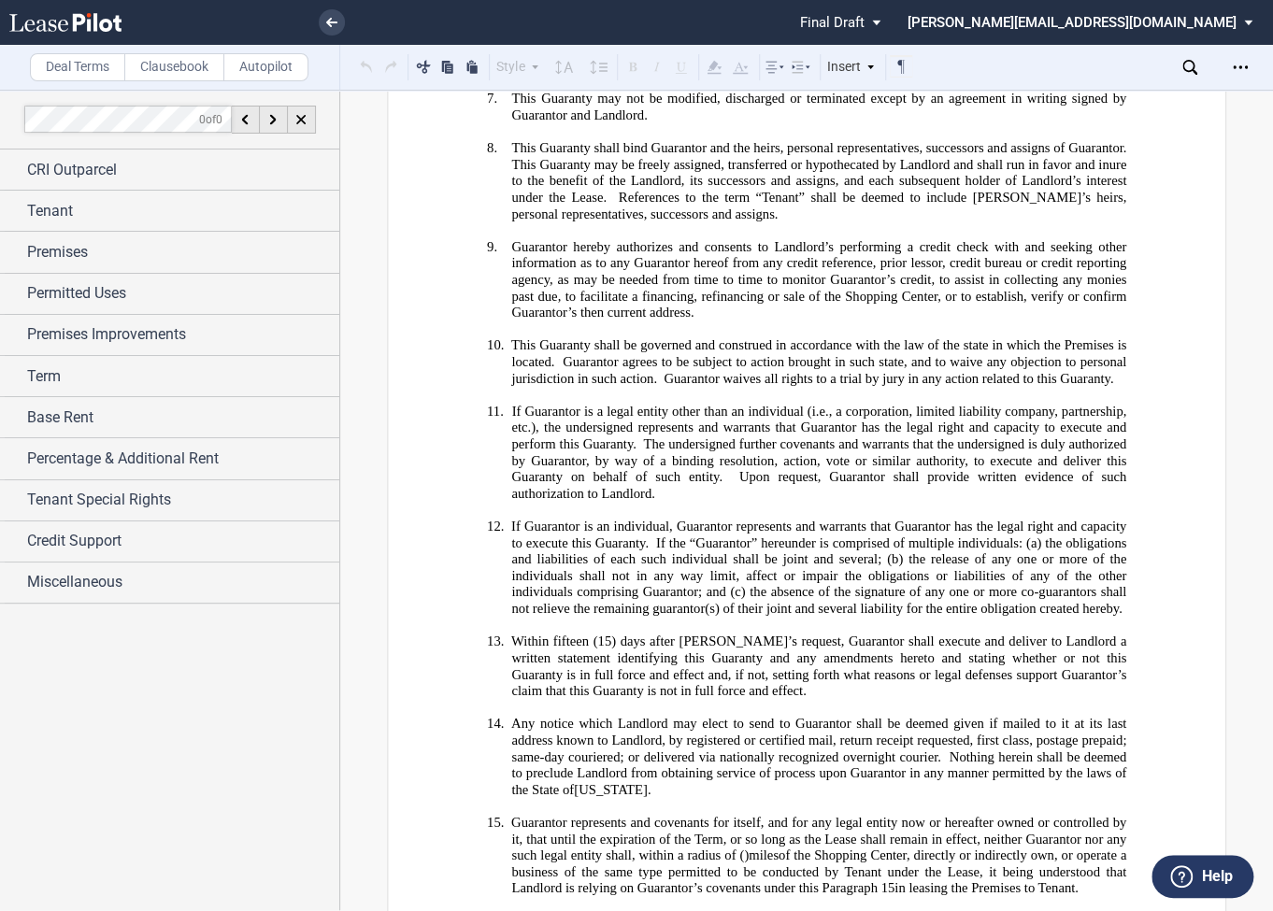
scroll to position [49735, 0]
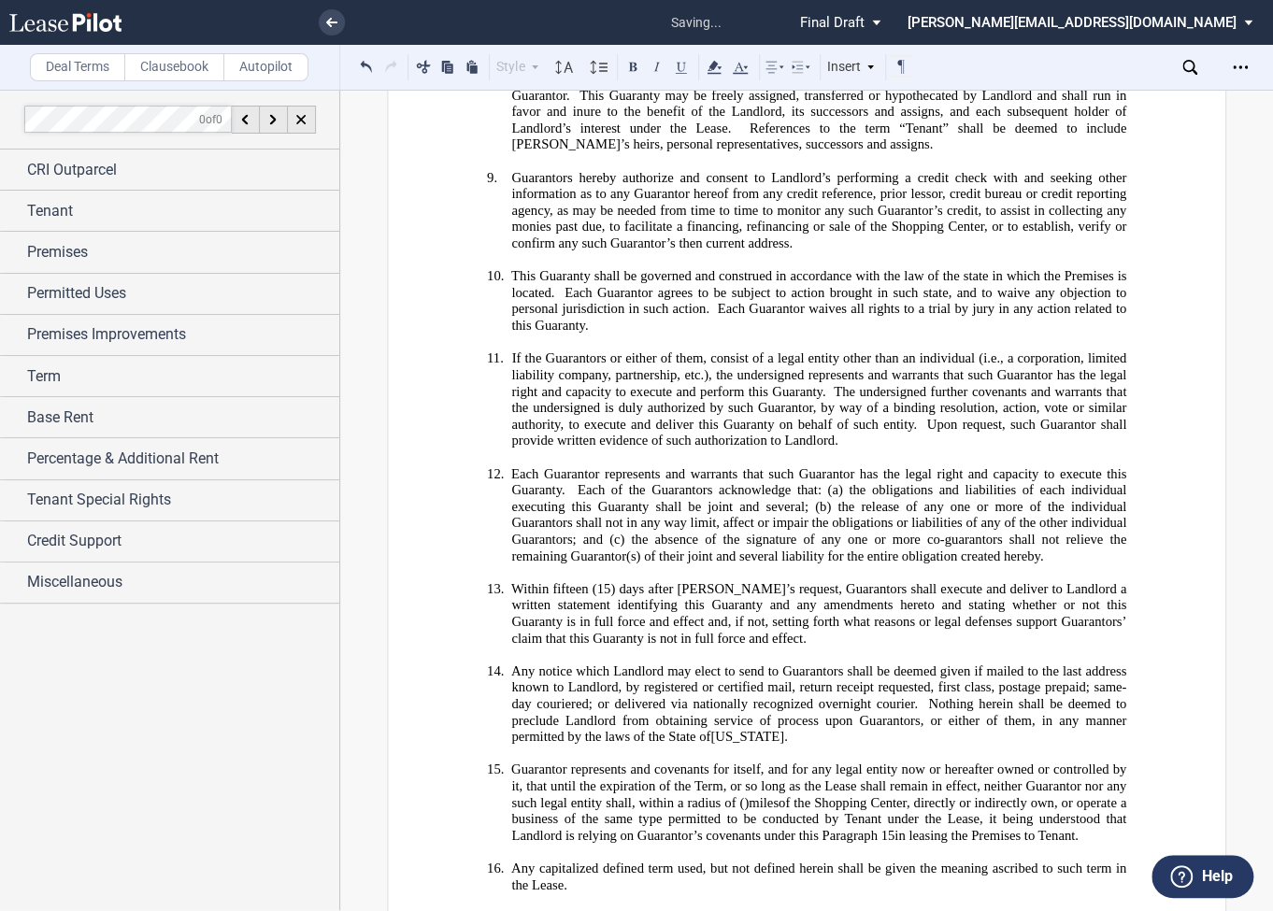
scroll to position [51934, 0]
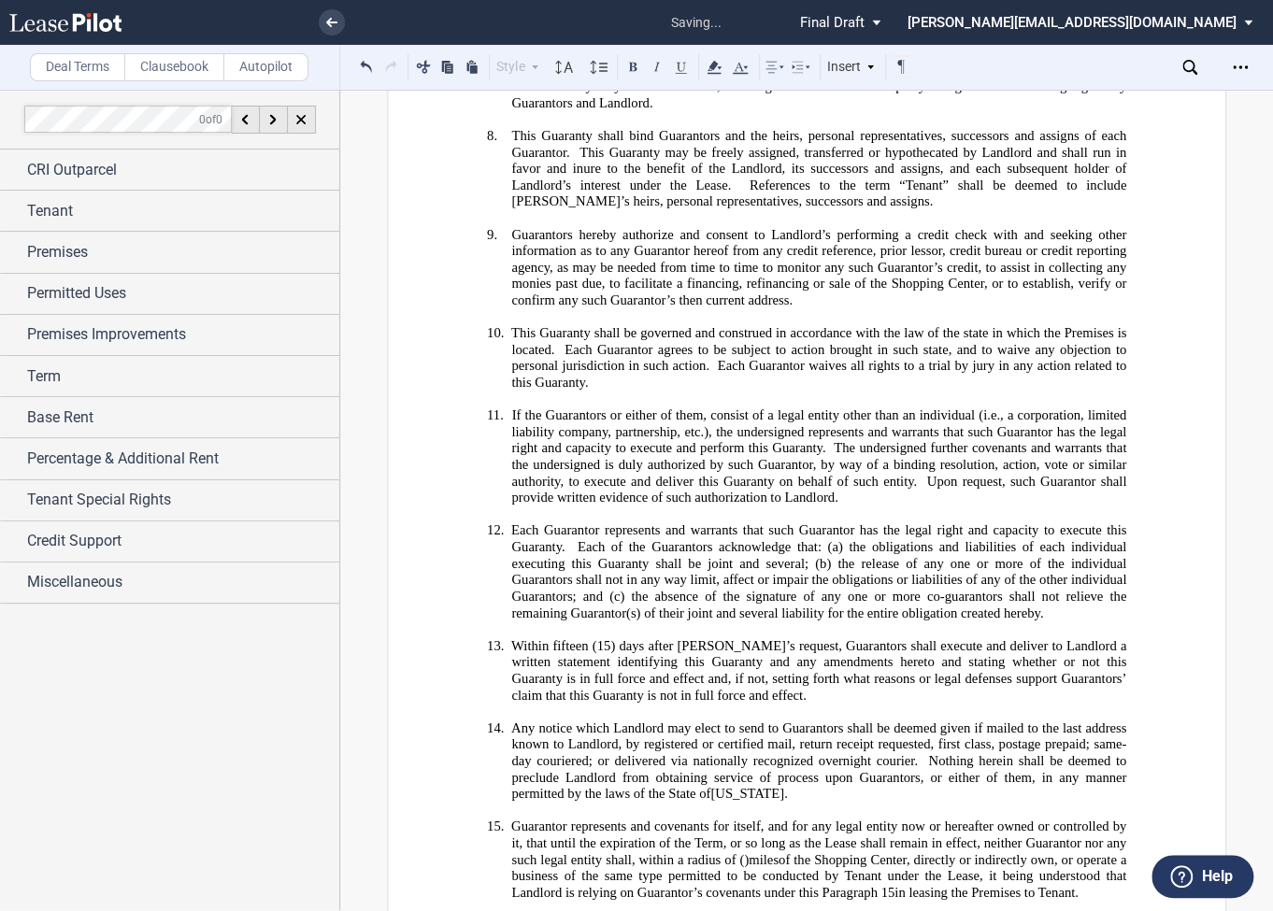
scroll to position [54232, 0]
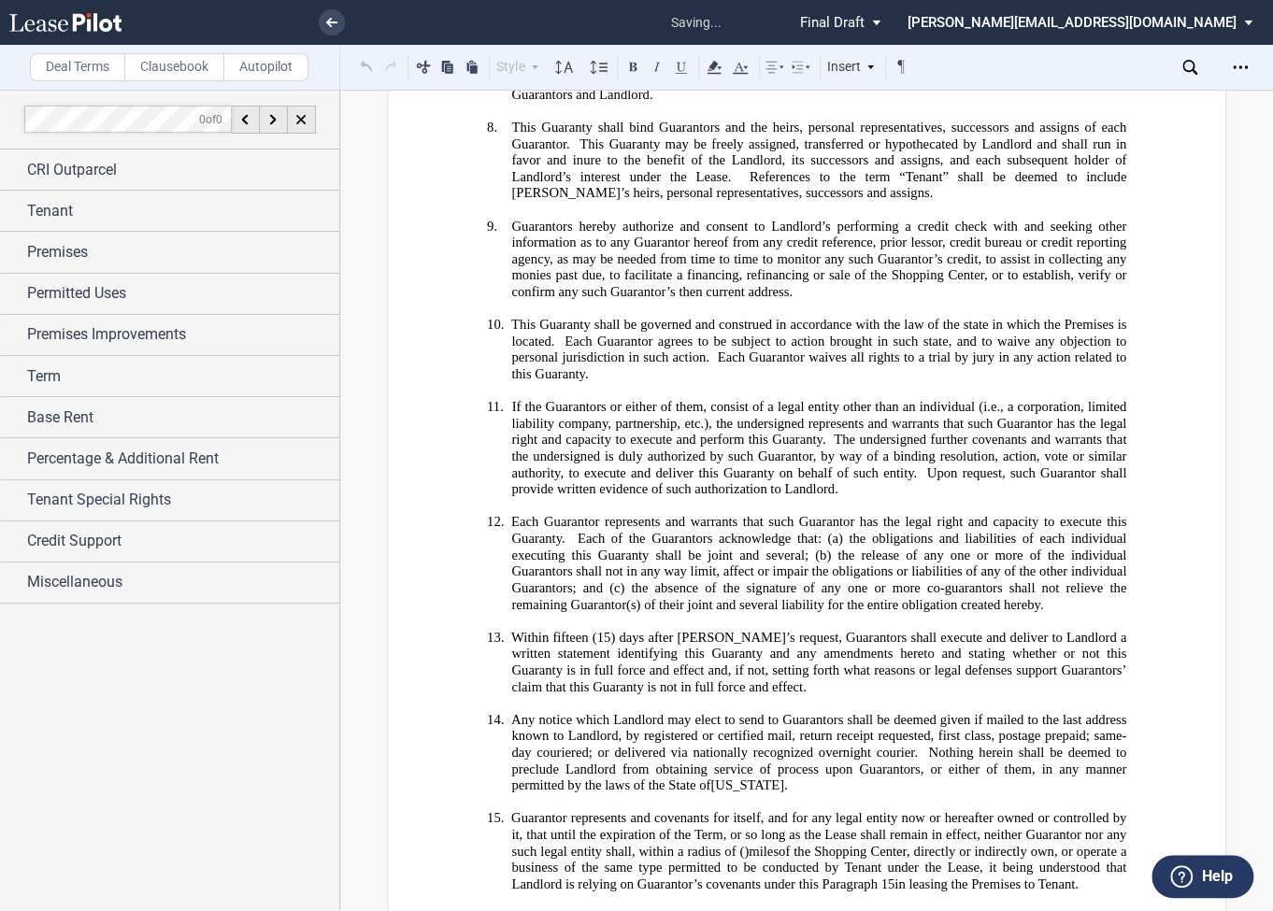
scroll to position [54259, 0]
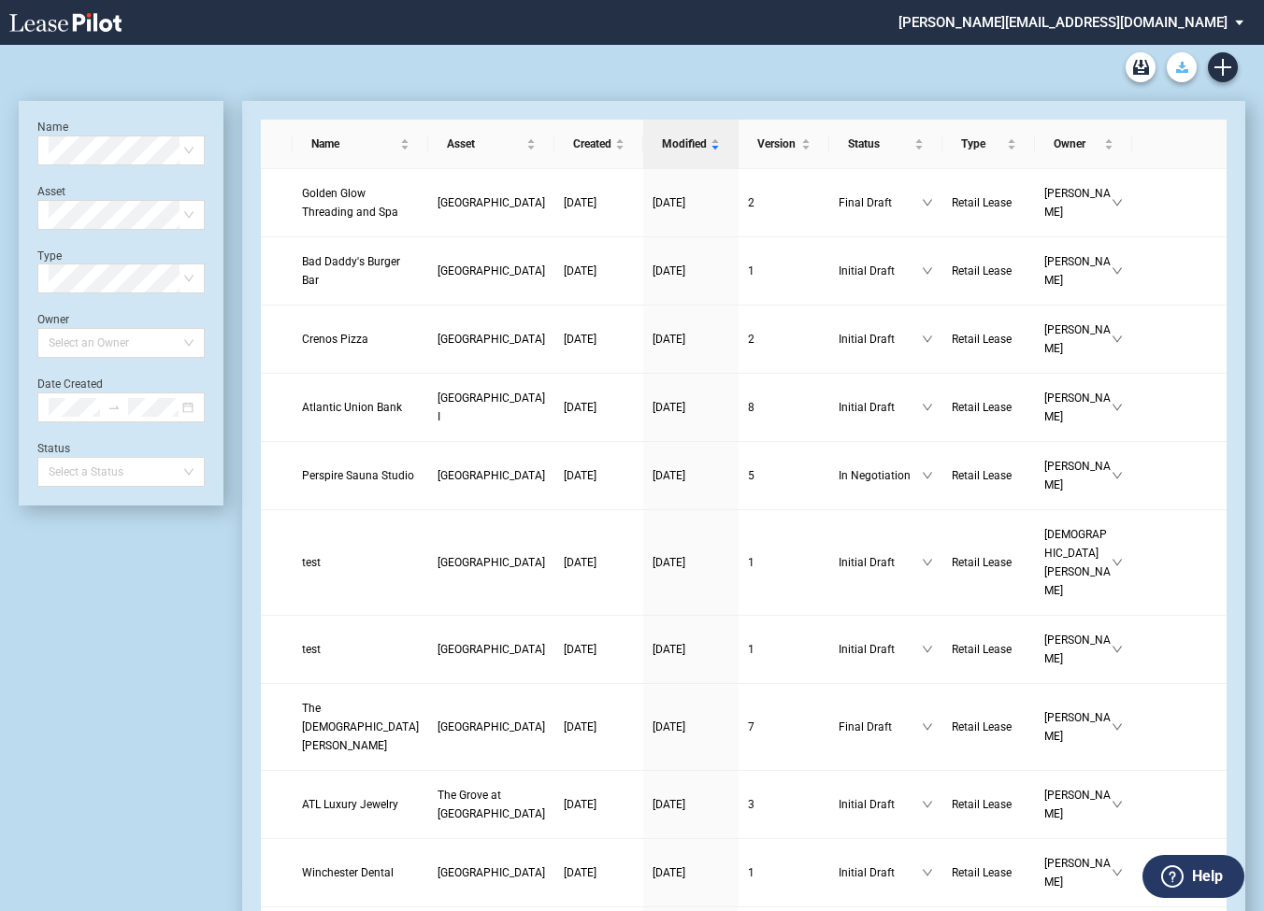
click at [1184, 70] on use "Download Blank Form" at bounding box center [1182, 67] width 12 height 11
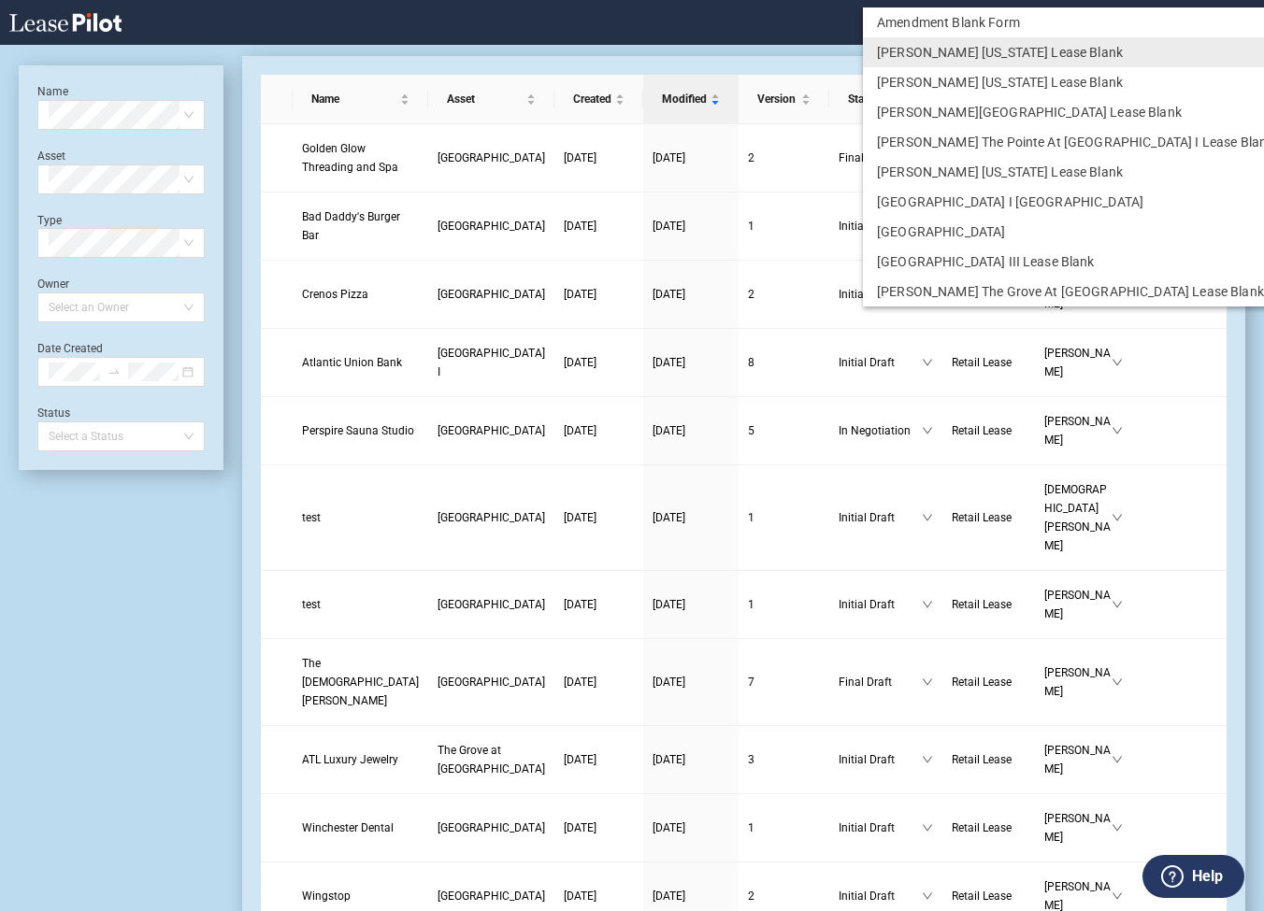
click at [782, 50] on md-backdrop at bounding box center [632, 478] width 1264 height 956
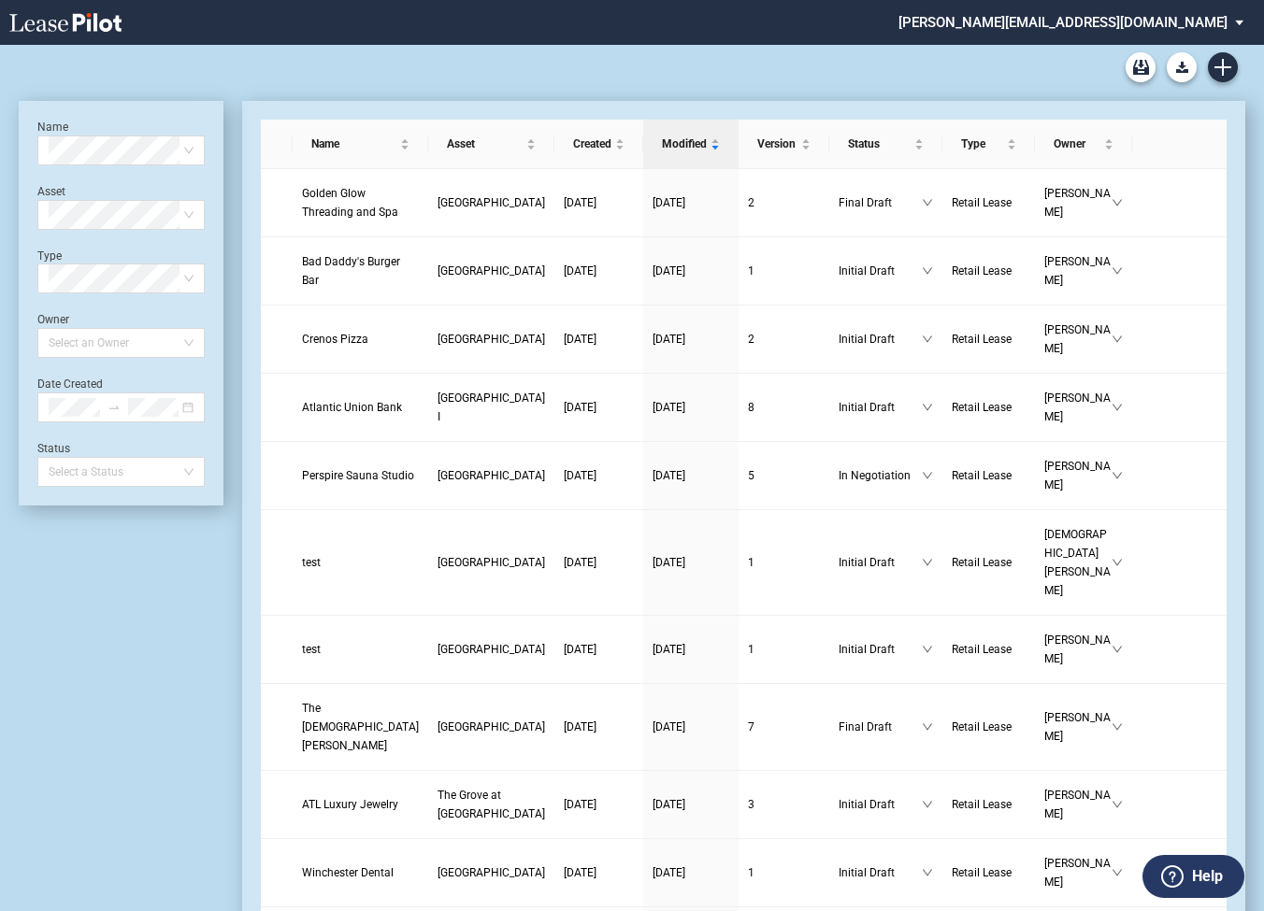
scroll to position [45, 0]
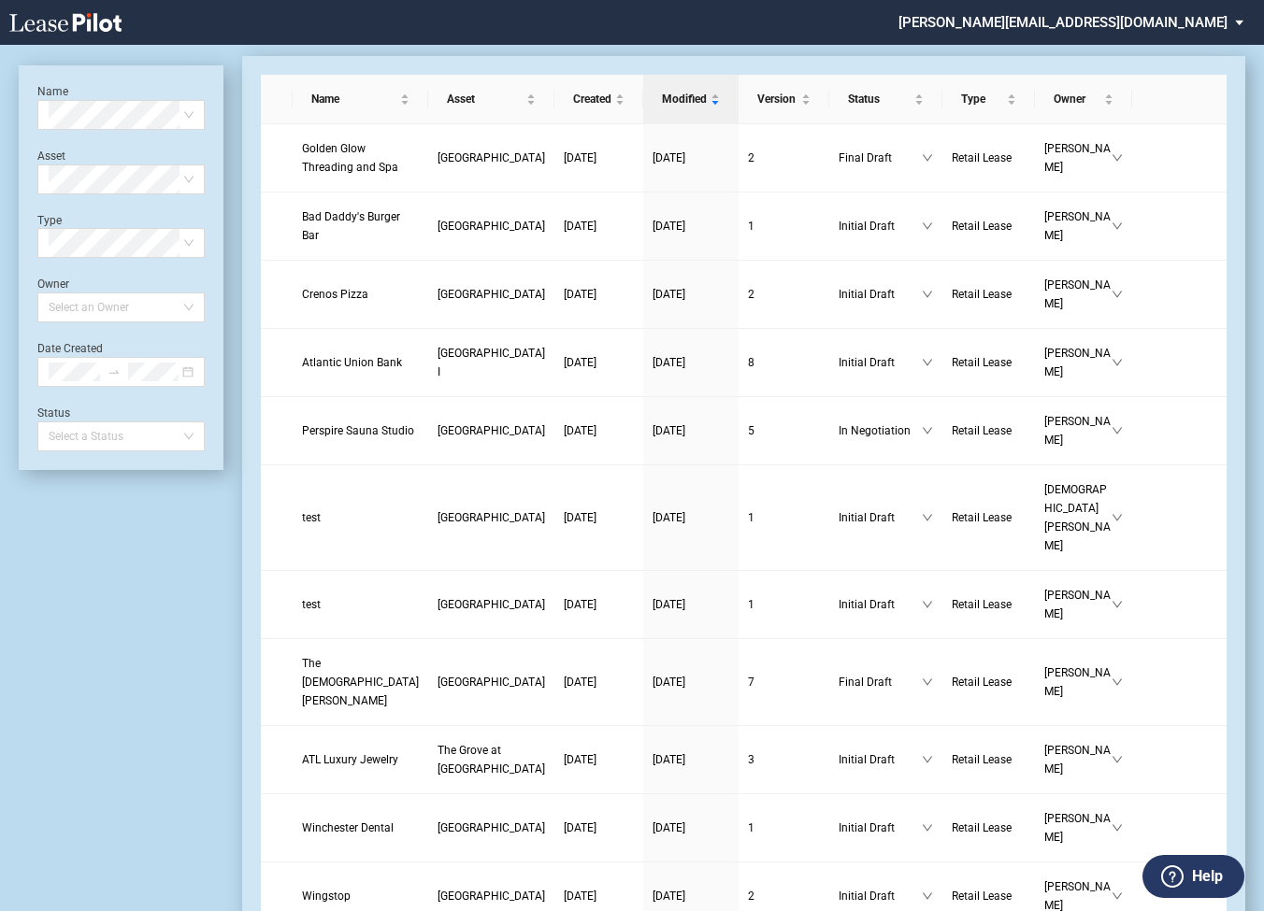
click at [1120, 21] on md-select "[PERSON_NAME][EMAIL_ADDRESS][DOMAIN_NAME] Super Admin Area Admin Area Settings …" at bounding box center [1078, 21] width 363 height 42
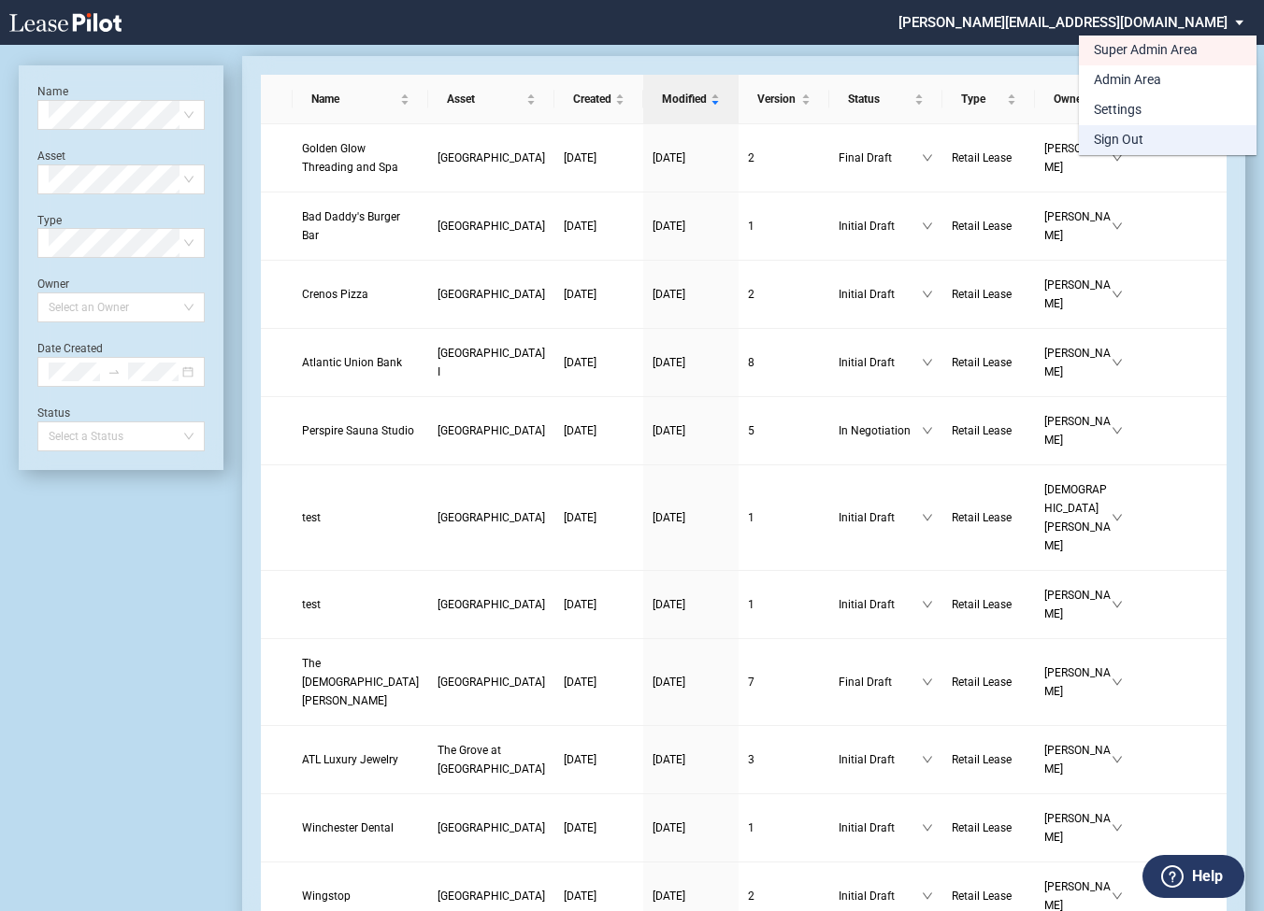
click at [1110, 134] on div "Sign Out" at bounding box center [1119, 140] width 50 height 19
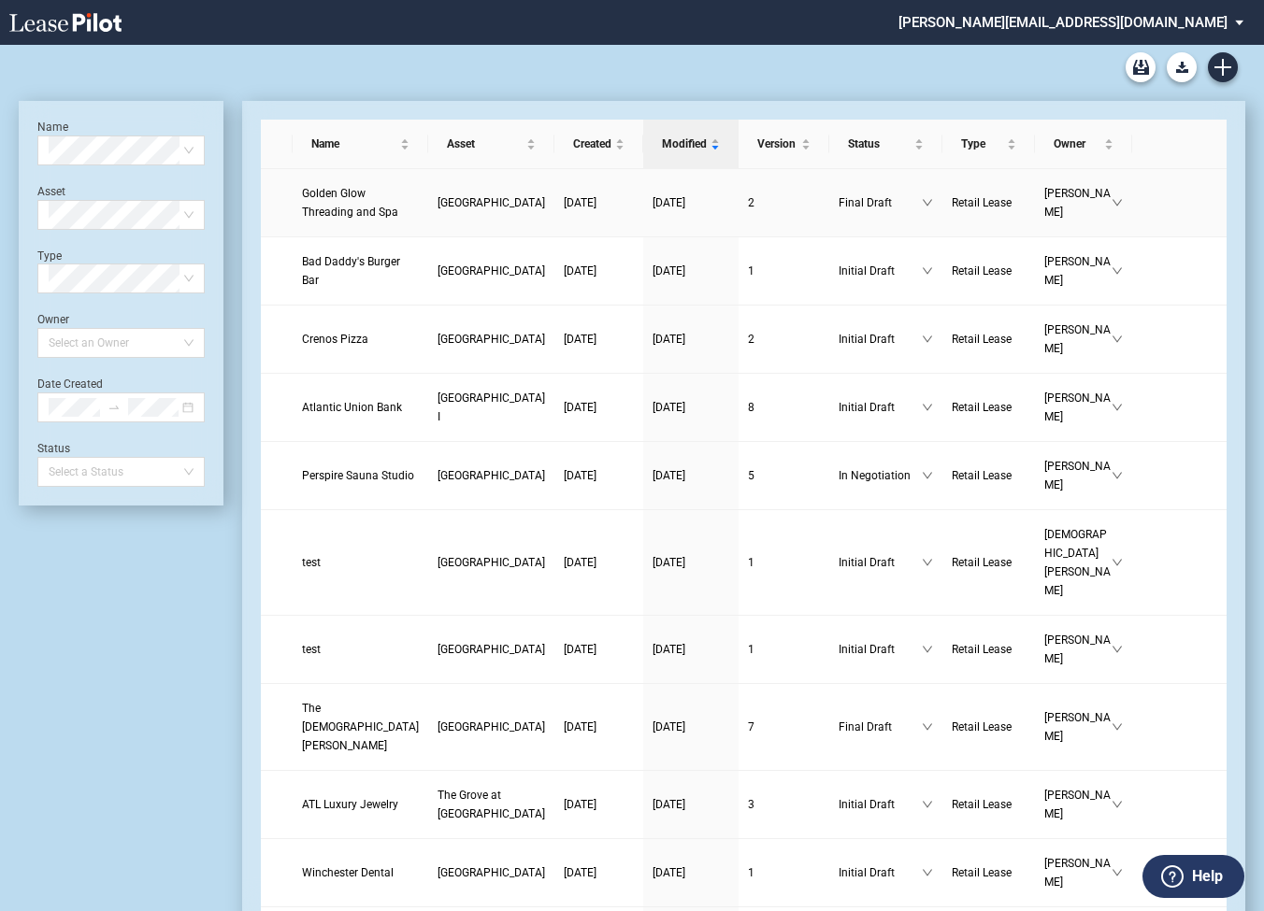
scroll to position [45, 0]
click at [1139, 69] on use "Archive" at bounding box center [1141, 67] width 16 height 15
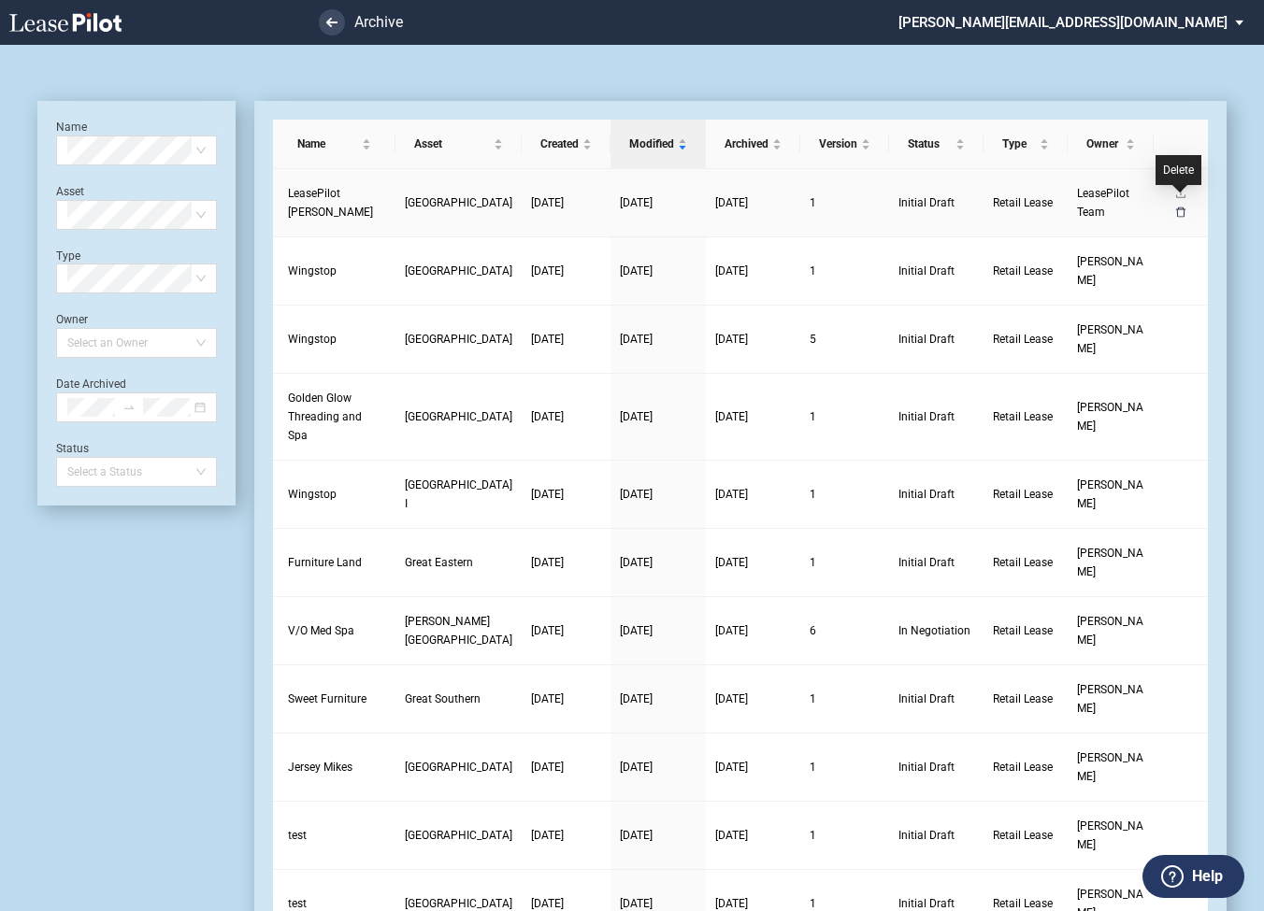
click at [1179, 207] on icon "delete" at bounding box center [1180, 212] width 11 height 11
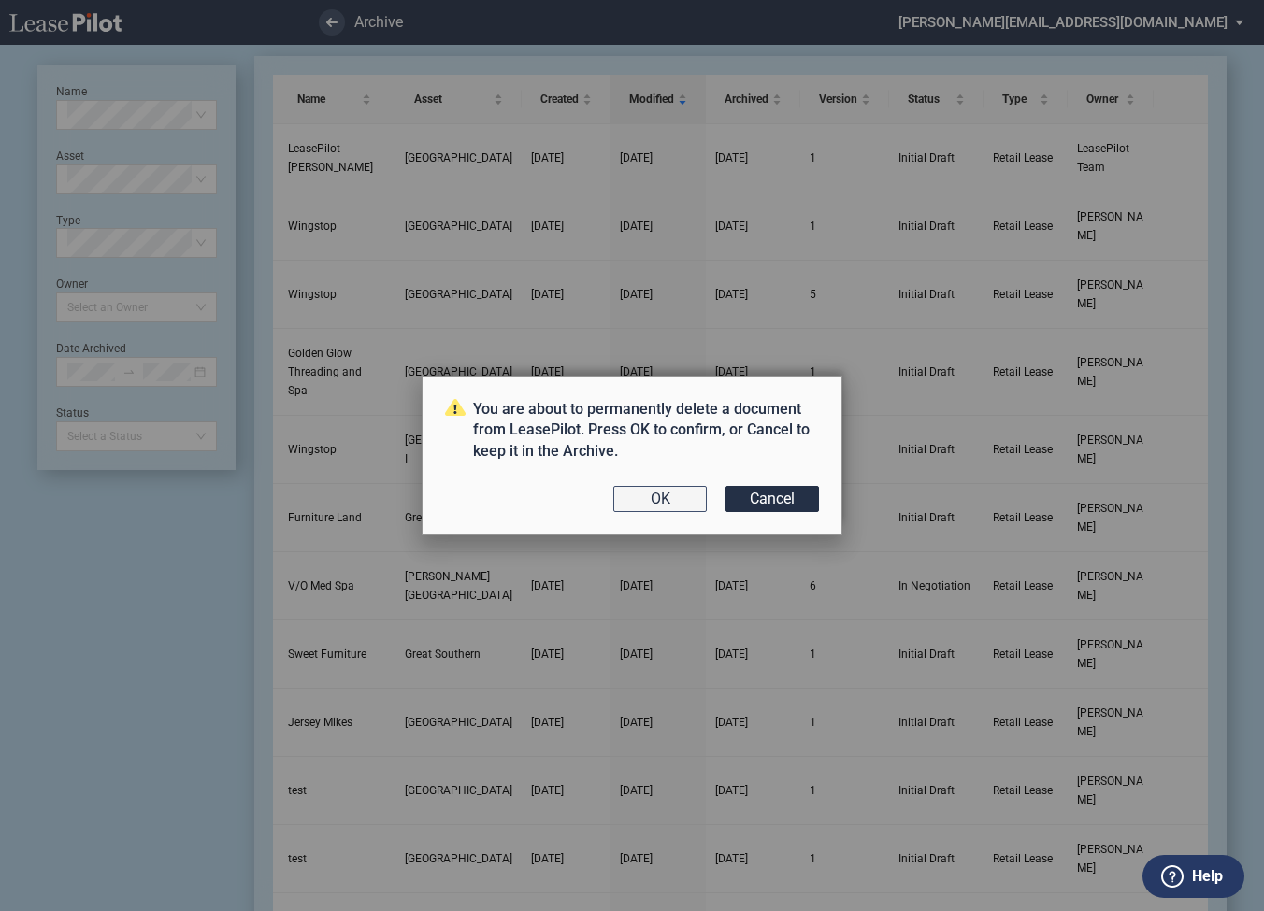
click at [675, 505] on button "OK" at bounding box center [659, 499] width 93 height 26
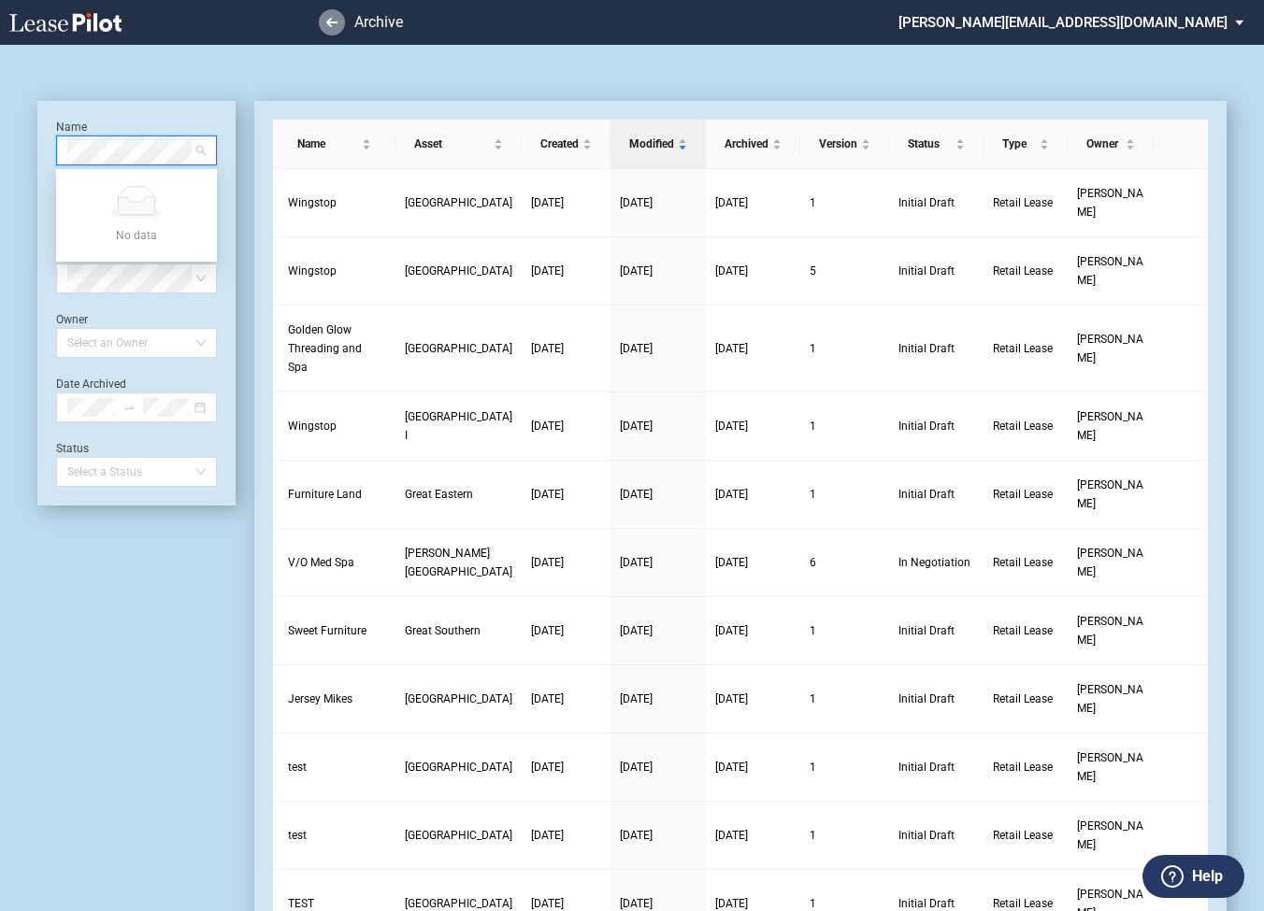
click at [333, 22] on use at bounding box center [331, 22] width 11 height 9
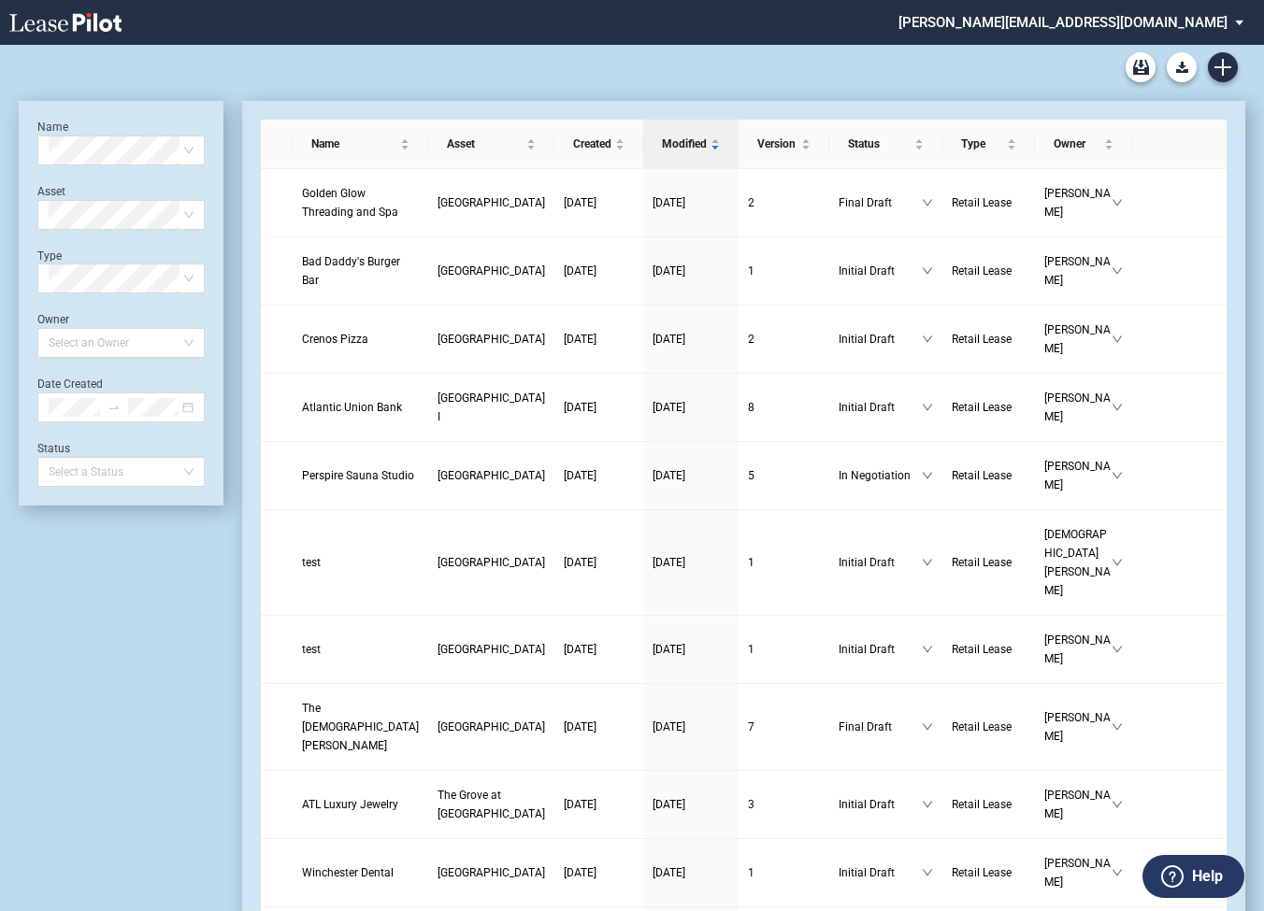
click at [923, 63] on div "Amendment Blank Form [PERSON_NAME] [US_STATE] Lease Blank [PERSON_NAME] [US_STA…" at bounding box center [632, 67] width 1227 height 45
click at [1119, 29] on md-select "[PERSON_NAME][EMAIL_ADDRESS][DOMAIN_NAME] Super Admin Area Admin Area Settings …" at bounding box center [1078, 21] width 363 height 42
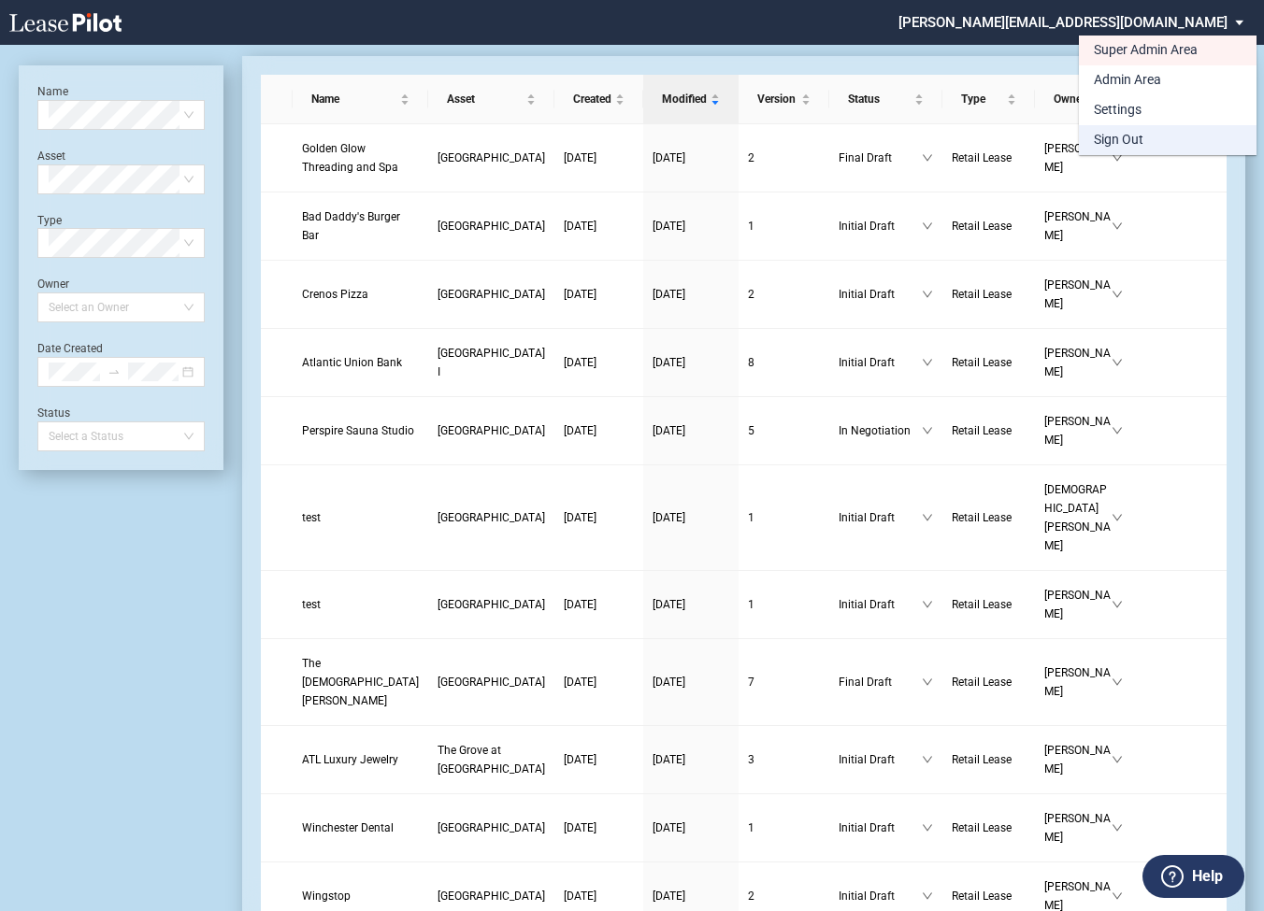
click at [1113, 140] on div "Sign Out" at bounding box center [1119, 140] width 50 height 19
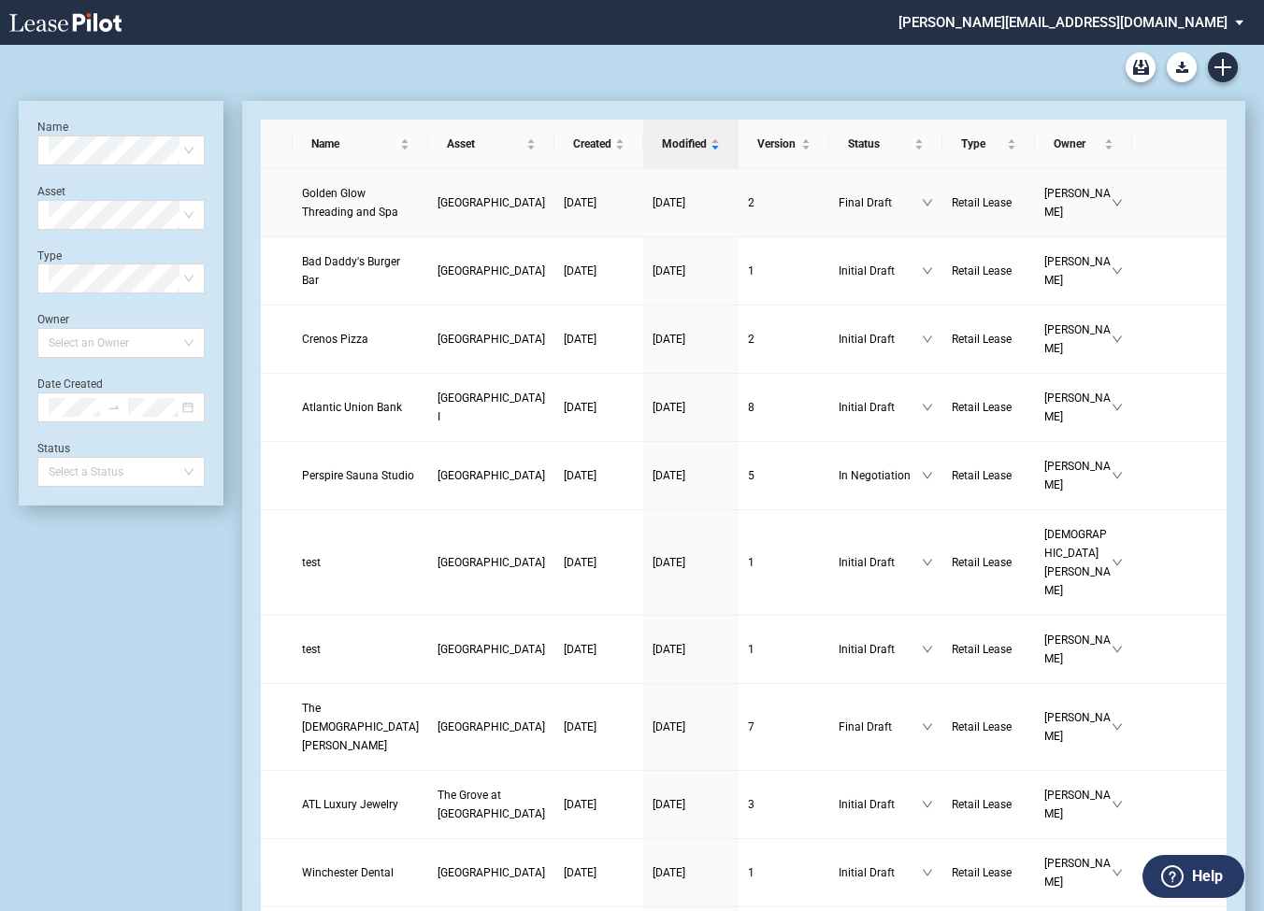
scroll to position [45, 0]
